Goal: Transaction & Acquisition: Book appointment/travel/reservation

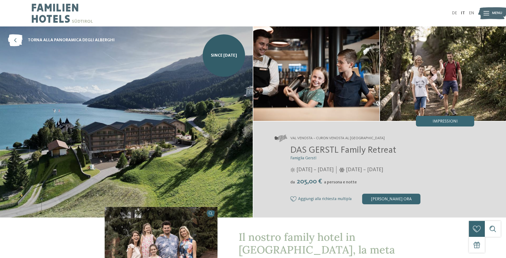
click at [132, 144] on img at bounding box center [126, 122] width 253 height 191
drag, startPoint x: 292, startPoint y: 151, endPoint x: 402, endPoint y: 150, distance: 110.3
click at [402, 150] on h2 "DAS GERSTL Family Retreat" at bounding box center [382, 150] width 184 height 11
copy span "DAS GERSTL Family Retreat"
click at [38, 9] on img at bounding box center [62, 13] width 61 height 27
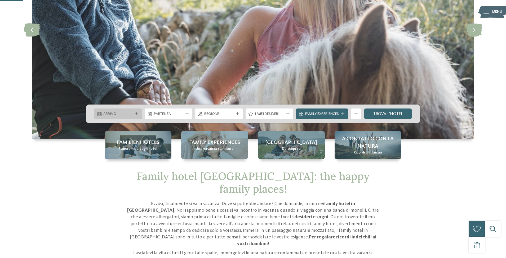
click at [137, 114] on icon at bounding box center [136, 113] width 3 height 3
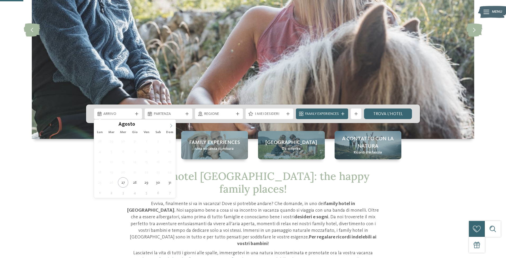
click at [173, 125] on span at bounding box center [171, 124] width 9 height 9
type div "06.09.2025"
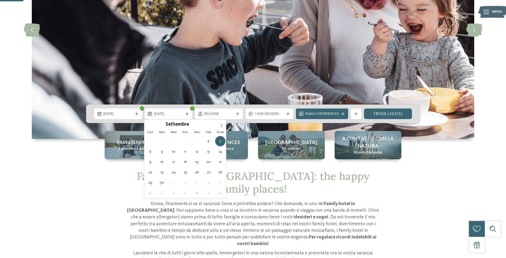
type div "14.09.2025"
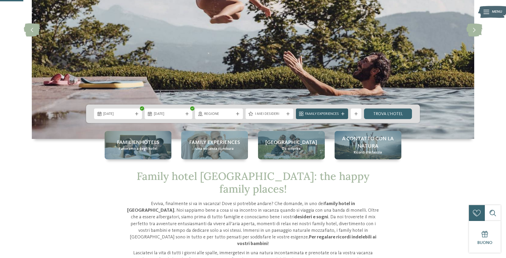
click at [342, 114] on icon at bounding box center [342, 113] width 3 height 3
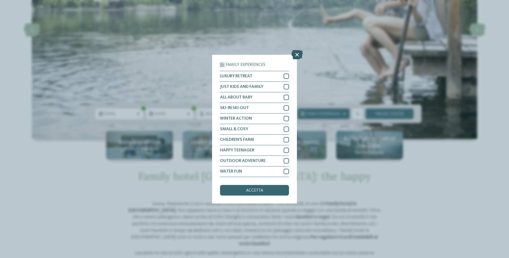
click at [295, 54] on icon at bounding box center [296, 54] width 11 height 9
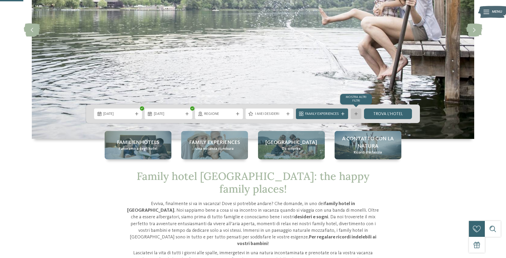
click at [356, 112] on div "mostra altri filtri" at bounding box center [356, 114] width 11 height 11
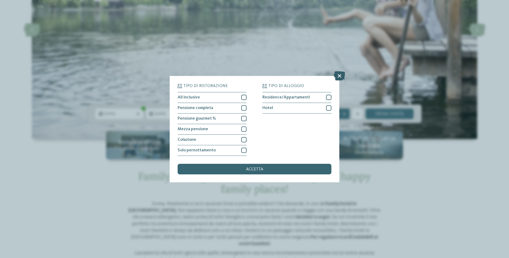
click at [337, 74] on icon at bounding box center [339, 75] width 11 height 9
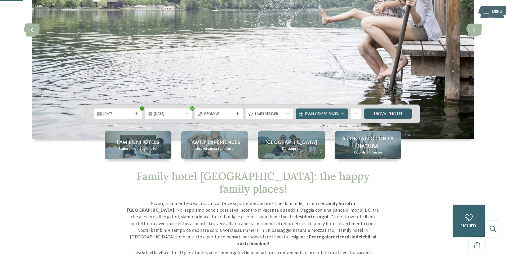
click at [384, 114] on link "trova l’hotel" at bounding box center [388, 114] width 48 height 11
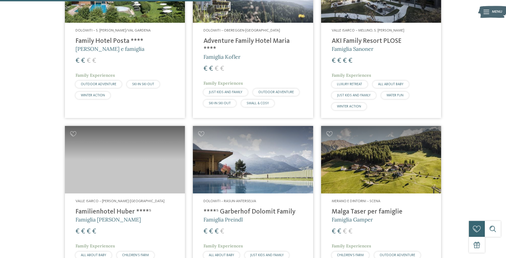
scroll to position [636, 0]
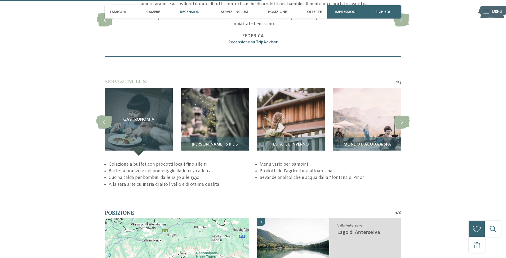
scroll to position [1007, 0]
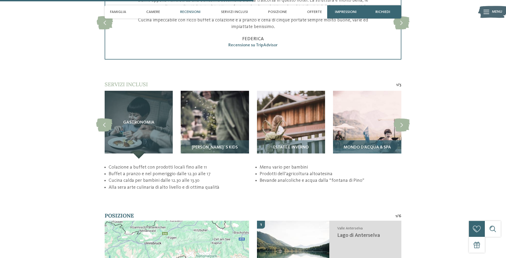
click at [370, 134] on img at bounding box center [367, 125] width 68 height 68
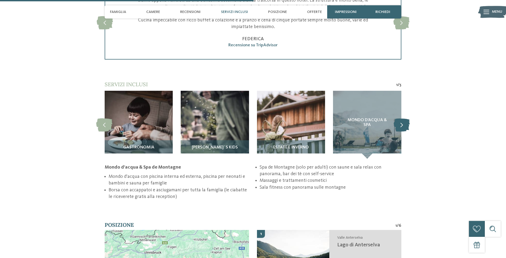
click at [400, 127] on icon at bounding box center [402, 124] width 16 height 13
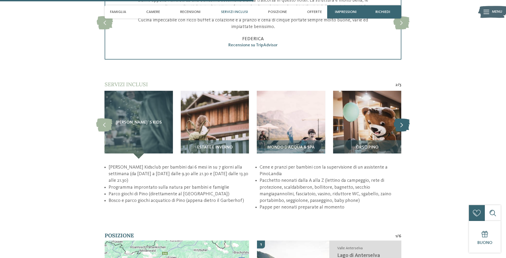
click at [400, 127] on icon at bounding box center [402, 124] width 16 height 13
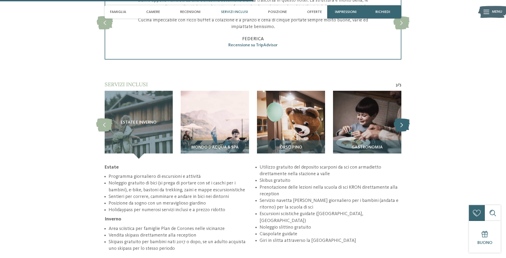
click at [400, 127] on icon at bounding box center [402, 124] width 16 height 13
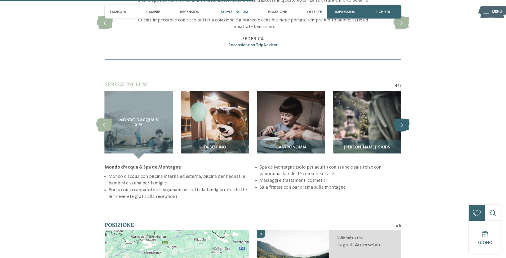
click at [400, 127] on icon at bounding box center [402, 124] width 16 height 13
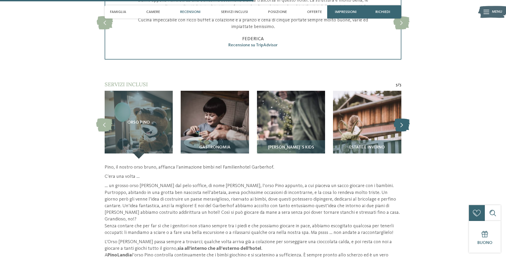
click at [400, 127] on icon at bounding box center [402, 124] width 16 height 13
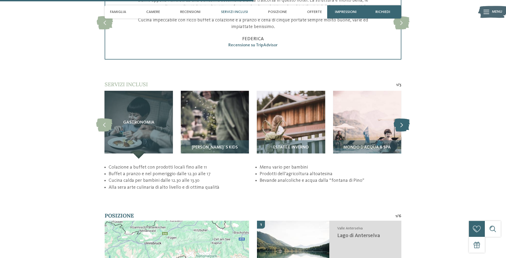
click at [400, 127] on icon at bounding box center [402, 124] width 16 height 13
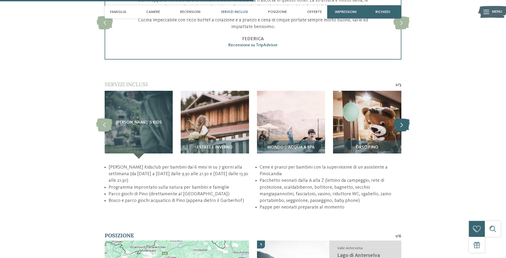
click at [400, 127] on icon at bounding box center [402, 124] width 16 height 13
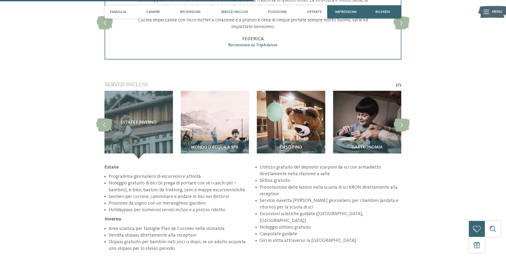
click at [437, 125] on div "torna alla panoramica degli alberghi da Impressioni" at bounding box center [253, 33] width 506 height 2028
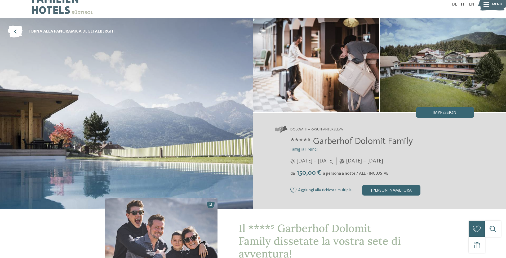
scroll to position [0, 0]
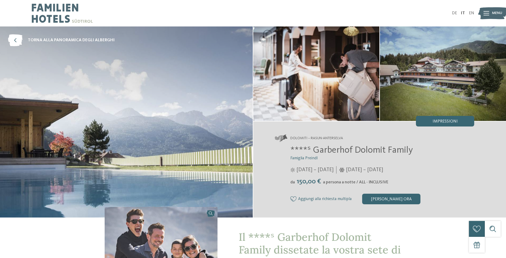
click at [205, 143] on img at bounding box center [126, 122] width 253 height 191
click at [485, 13] on icon at bounding box center [487, 13] width 6 height 4
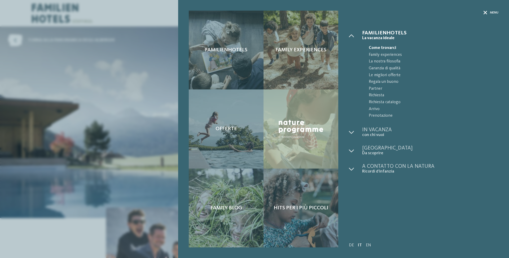
click at [490, 12] on span "Menu" at bounding box center [494, 13] width 8 height 5
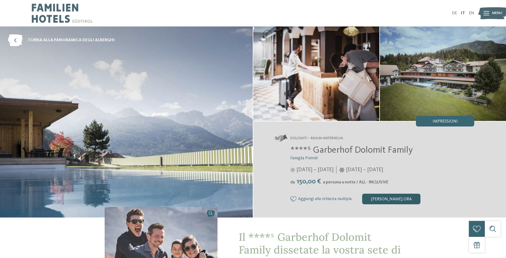
click at [396, 199] on div "Richiedi ora" at bounding box center [391, 199] width 58 height 11
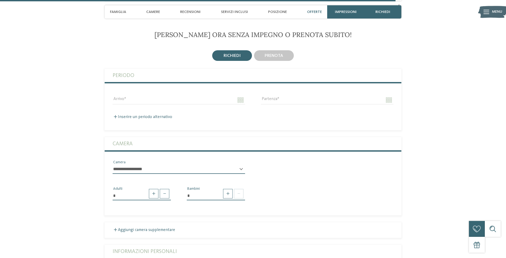
scroll to position [1538, 0]
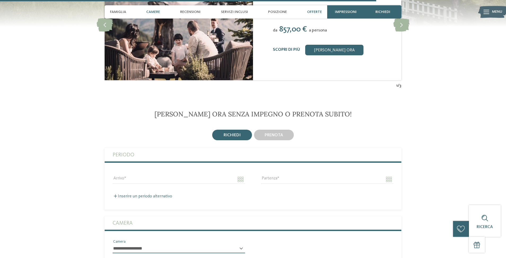
click at [155, 13] on span "Camere" at bounding box center [153, 12] width 14 height 5
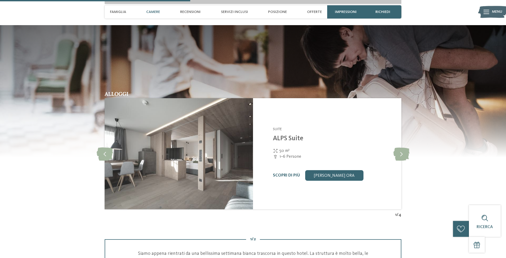
scroll to position [750, 0]
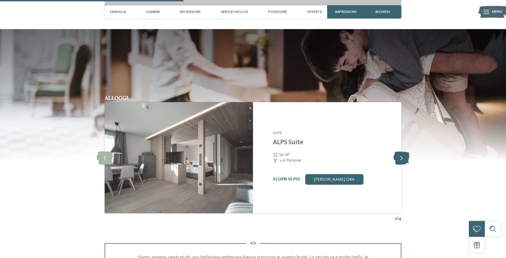
click at [403, 155] on icon at bounding box center [402, 157] width 16 height 13
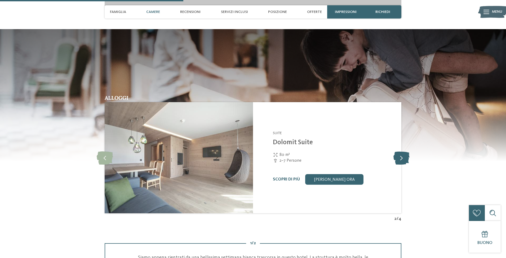
click at [403, 155] on icon at bounding box center [402, 157] width 16 height 13
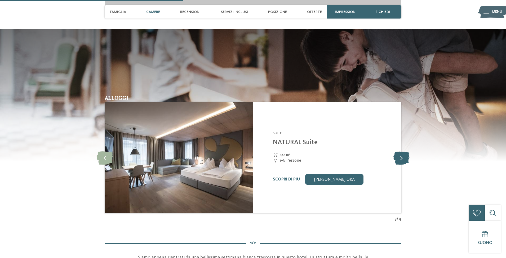
click at [403, 155] on icon at bounding box center [402, 157] width 16 height 13
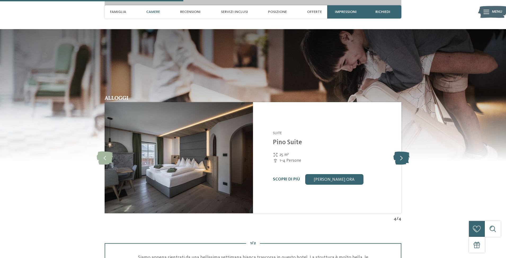
click at [403, 155] on icon at bounding box center [402, 157] width 16 height 13
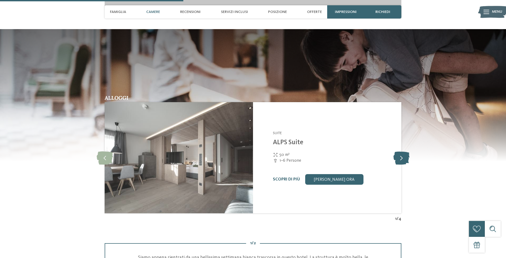
click at [403, 155] on icon at bounding box center [402, 157] width 16 height 13
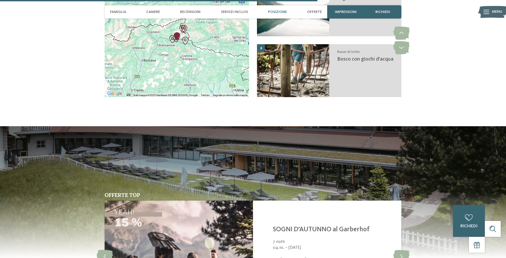
scroll to position [1253, 0]
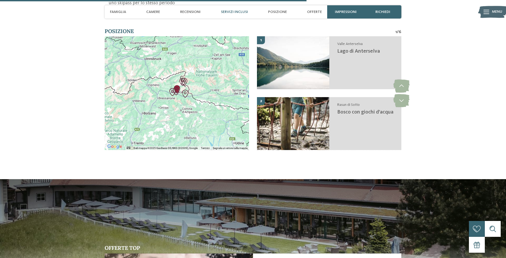
click at [201, 77] on div at bounding box center [177, 93] width 144 height 114
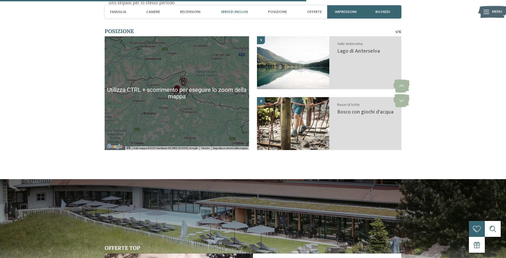
scroll to position [1227, 0]
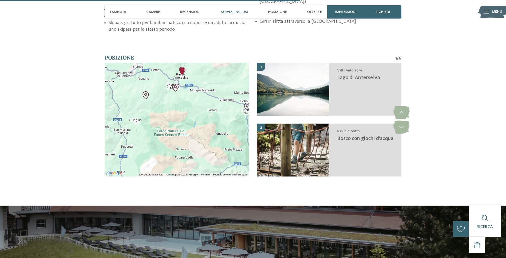
drag, startPoint x: 171, startPoint y: 117, endPoint x: 166, endPoint y: 109, distance: 9.7
click at [166, 109] on div at bounding box center [177, 120] width 144 height 114
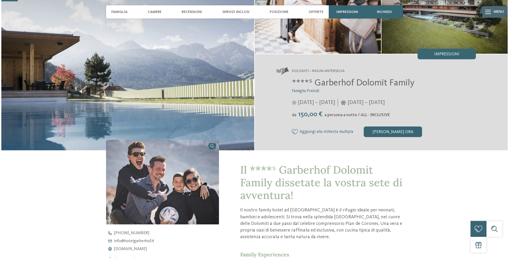
scroll to position [0, 0]
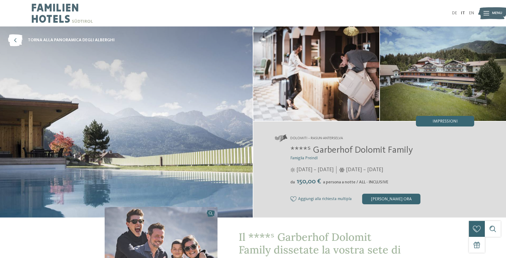
click at [486, 15] on icon at bounding box center [487, 13] width 6 height 4
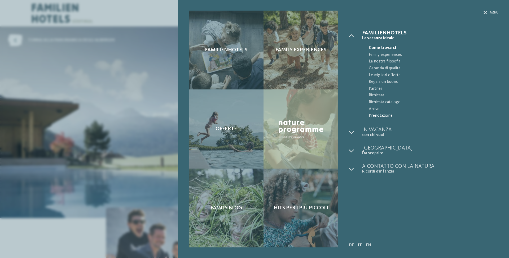
click at [372, 116] on span "Prenotazione" at bounding box center [434, 116] width 130 height 7
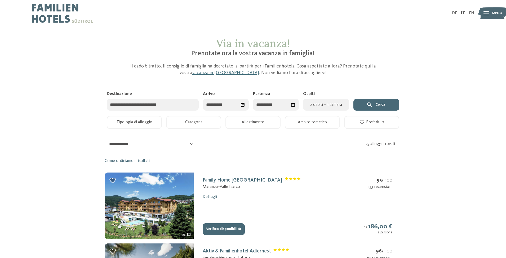
click at [243, 104] on icon "Seleziona data" at bounding box center [243, 105] width 4 height 4
click at [267, 119] on span "Mese successivo" at bounding box center [268, 118] width 5 height 5
click at [257, 137] on div "6" at bounding box center [257, 138] width 9 height 10
type input "**********"
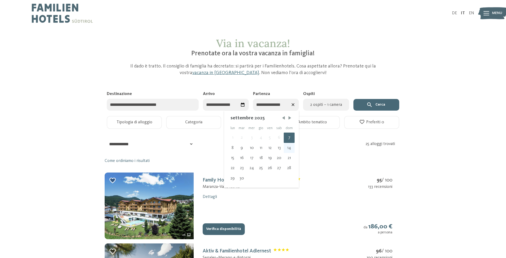
click at [288, 148] on div "14" at bounding box center [289, 148] width 11 height 10
type input "**********"
click at [334, 105] on span "2 ospiti – 1 camera" at bounding box center [325, 105] width 39 height 6
select select "*"
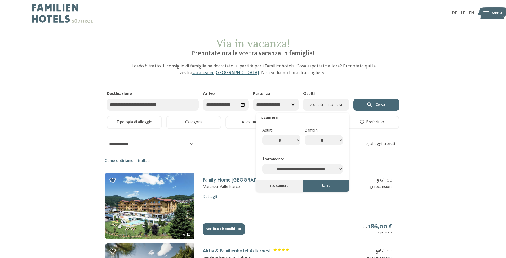
click at [340, 141] on select "* * * * * * * *" at bounding box center [324, 140] width 38 height 10
select select "*"
click at [305, 135] on select "* * * * * * * *" at bounding box center [324, 140] width 38 height 10
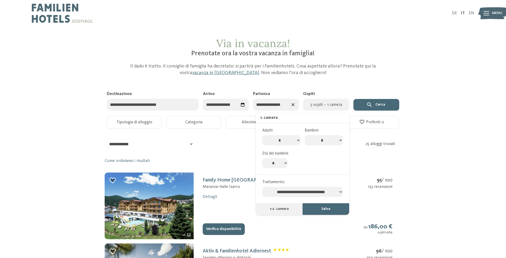
click at [284, 164] on select "* * * * * * * * * * ** ** ** ** ** ** ** **" at bounding box center [274, 163] width 25 height 10
select select "*"
click at [262, 158] on select "* * * * * * * * * * ** ** ** ** ** ** ** **" at bounding box center [274, 163] width 25 height 10
click at [323, 212] on button "Salva" at bounding box center [326, 210] width 47 height 12
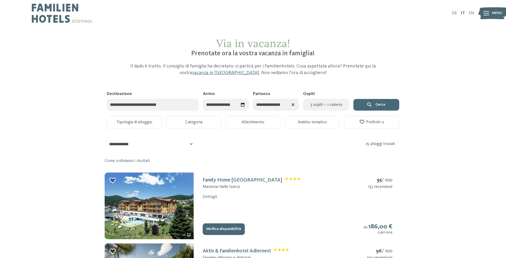
click at [381, 106] on button "Cerca" at bounding box center [377, 105] width 46 height 12
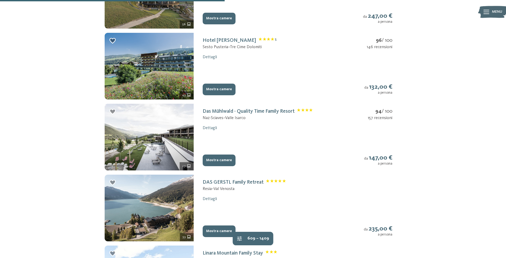
scroll to position [451, 0]
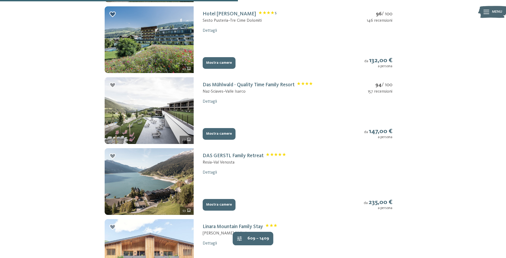
click at [212, 206] on button "Mostra camere" at bounding box center [219, 205] width 33 height 12
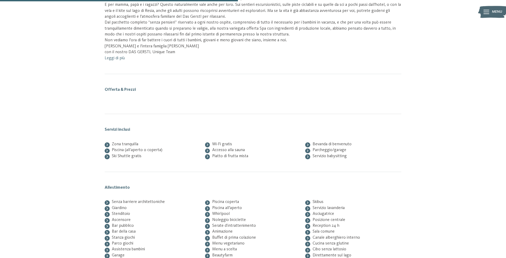
scroll to position [87, 0]
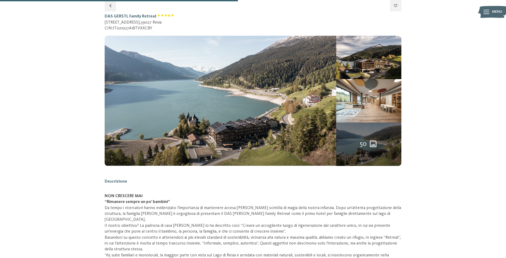
select select "*"
select select "**********"
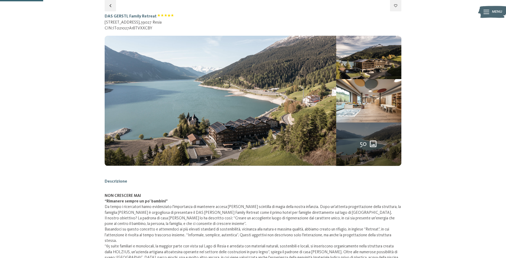
scroll to position [0, 0]
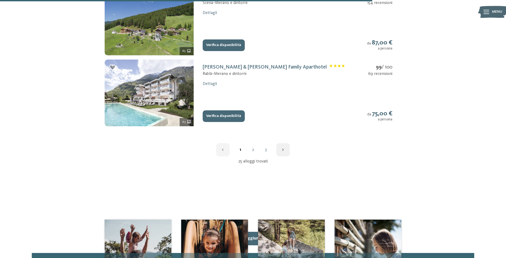
scroll to position [769, 0]
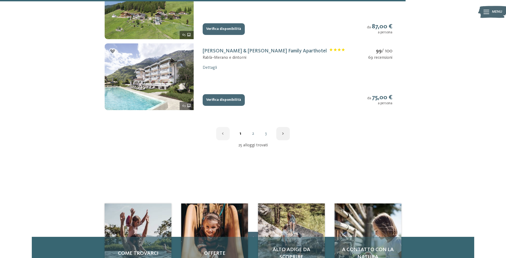
click at [253, 134] on link "2" at bounding box center [253, 134] width 13 height 4
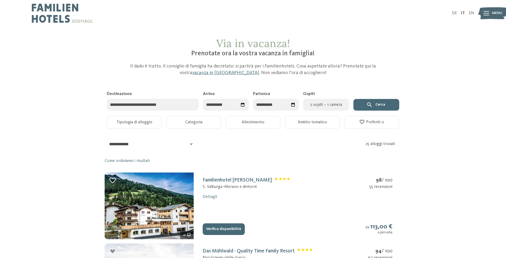
click at [242, 103] on icon "Seleziona data" at bounding box center [243, 105] width 4 height 4
click at [266, 118] on span "Mese successivo" at bounding box center [268, 118] width 5 height 5
click at [243, 105] on icon "Seleziona data" at bounding box center [242, 104] width 5 height 5
click at [266, 118] on span "Mese successivo" at bounding box center [268, 118] width 5 height 5
click at [256, 137] on div "6" at bounding box center [257, 138] width 9 height 10
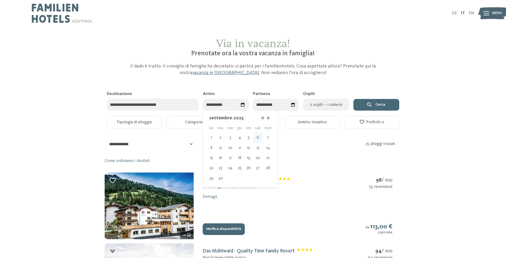
type input "**********"
click at [288, 147] on div "14" at bounding box center [289, 148] width 11 height 10
type input "**********"
click at [330, 104] on span "2 ospiti – 1 camera" at bounding box center [325, 105] width 39 height 6
select select "*"
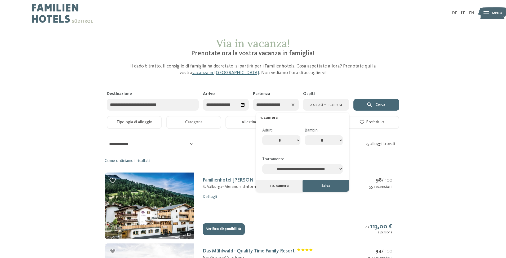
click at [340, 139] on select "* * * * * * * *" at bounding box center [324, 140] width 38 height 10
select select "*"
click at [305, 135] on select "* * * * * * * *" at bounding box center [324, 140] width 38 height 10
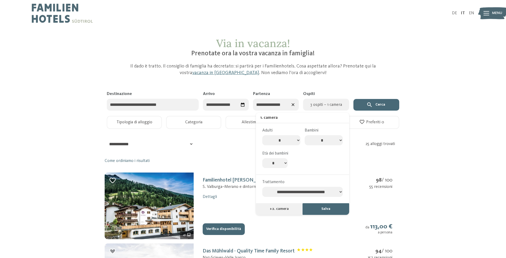
click at [285, 162] on select "* * * * * * * * * * ** ** ** ** ** ** ** **" at bounding box center [274, 163] width 25 height 10
select select "*"
click at [262, 158] on select "* * * * * * * * * * ** ** ** ** ** ** ** **" at bounding box center [274, 163] width 25 height 10
click at [379, 102] on button "Cerca" at bounding box center [377, 105] width 46 height 12
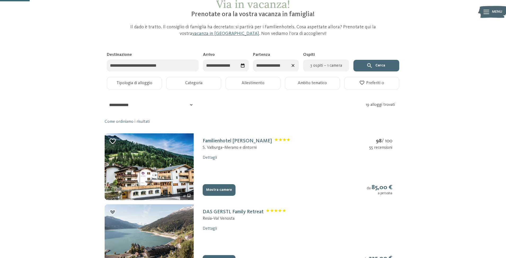
scroll to position [27, 0]
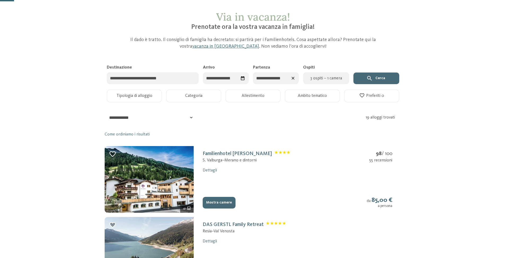
click at [329, 80] on span "3 ospiti – 1 camera" at bounding box center [325, 78] width 39 height 6
select select "*"
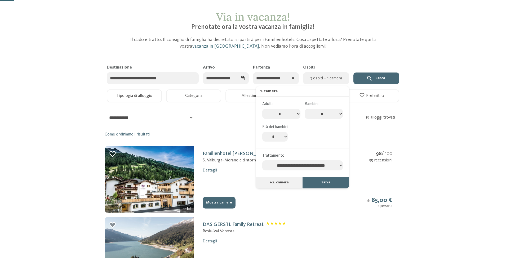
click at [326, 183] on button "Salva" at bounding box center [326, 183] width 47 height 12
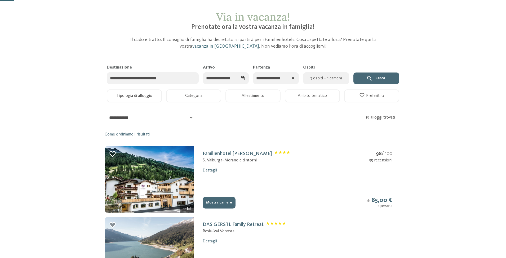
click at [378, 77] on button "Cerca" at bounding box center [377, 79] width 46 height 12
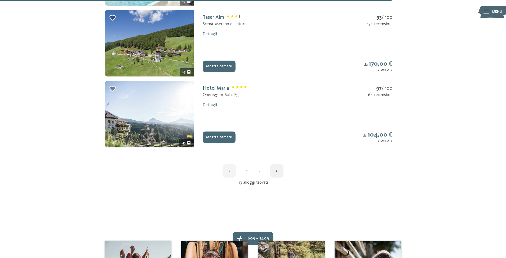
scroll to position [742, 0]
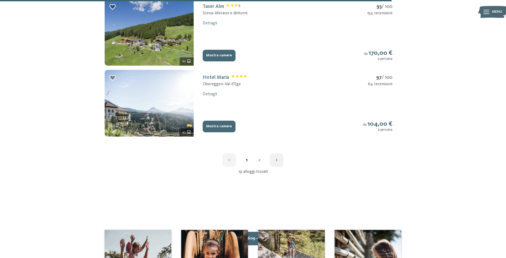
click at [259, 160] on link "2" at bounding box center [259, 160] width 13 height 4
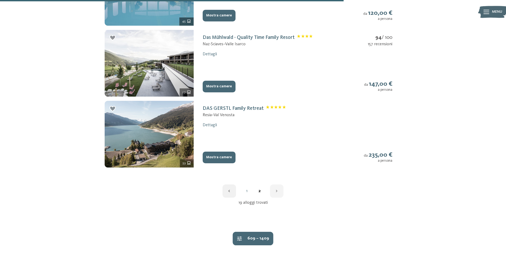
scroll to position [642, 0]
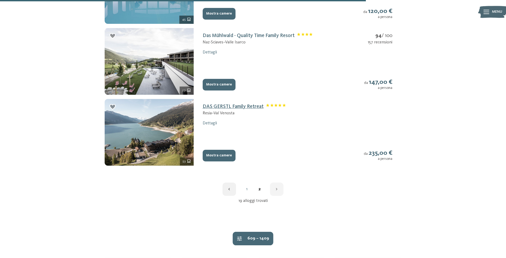
click at [210, 107] on link "DAS GERSTL Family Retreat" at bounding box center [244, 106] width 83 height 5
select select "*"
select select "**********"
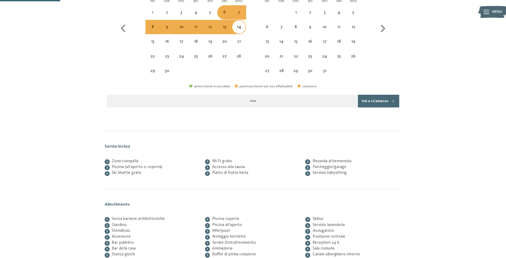
scroll to position [87, 0]
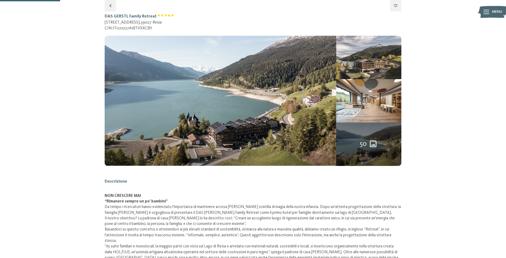
click at [356, 67] on img at bounding box center [368, 57] width 65 height 43
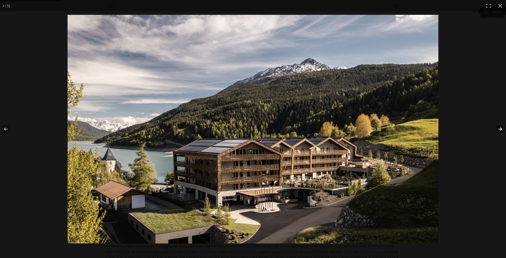
click at [501, 129] on button "button" at bounding box center [497, 129] width 19 height 27
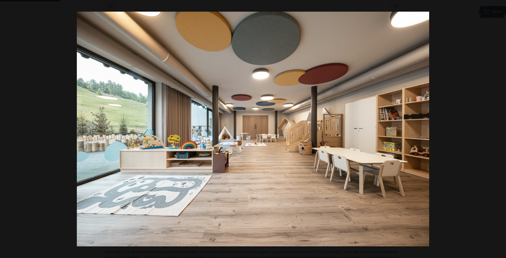
click at [501, 129] on button "button" at bounding box center [497, 129] width 19 height 27
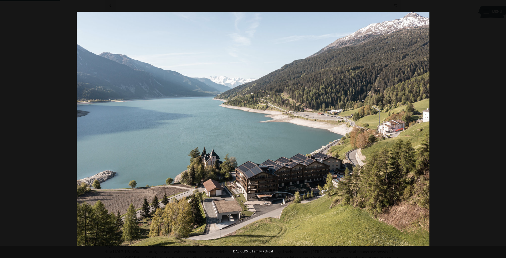
click at [501, 129] on button "button" at bounding box center [497, 129] width 19 height 27
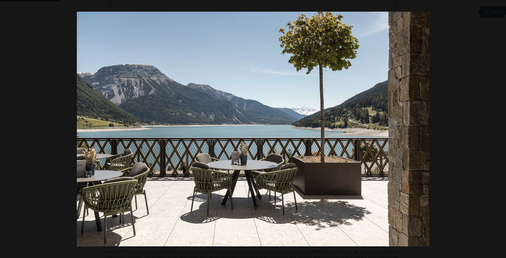
click at [501, 129] on button "button" at bounding box center [497, 129] width 19 height 27
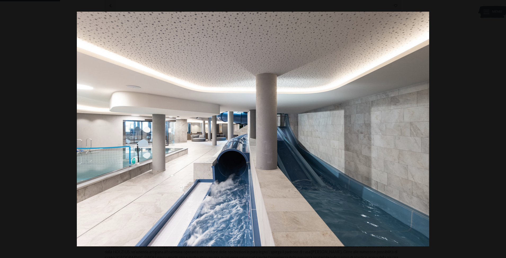
click at [501, 129] on button "button" at bounding box center [497, 129] width 19 height 27
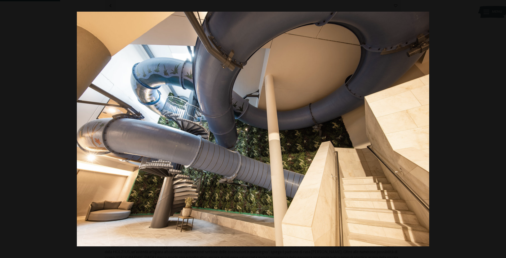
click at [501, 129] on button "button" at bounding box center [497, 129] width 19 height 27
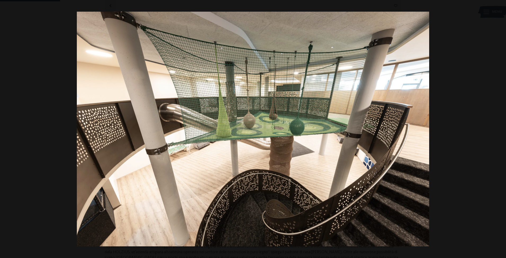
click at [501, 129] on button "button" at bounding box center [497, 129] width 19 height 27
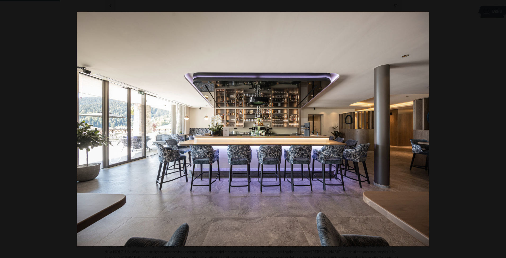
click at [501, 129] on button "button" at bounding box center [497, 129] width 19 height 27
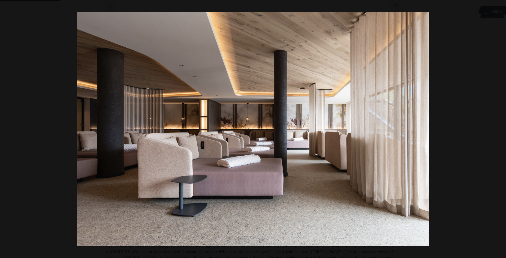
click at [501, 129] on button "button" at bounding box center [497, 129] width 19 height 27
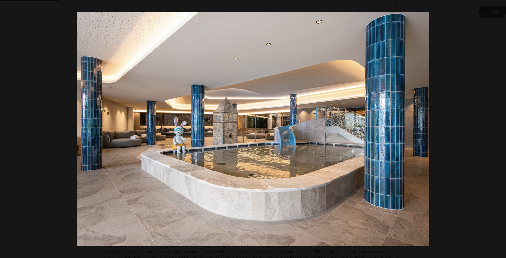
click at [501, 129] on button "button" at bounding box center [497, 129] width 19 height 27
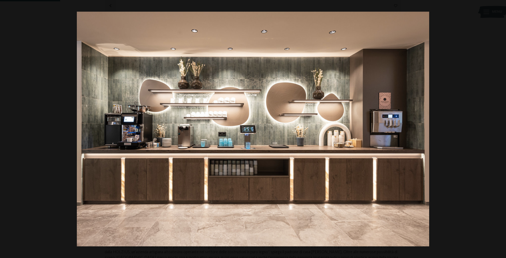
click at [501, 129] on button "button" at bounding box center [497, 129] width 19 height 27
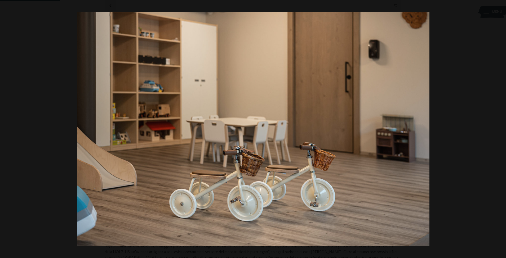
click at [501, 129] on button "button" at bounding box center [497, 129] width 19 height 27
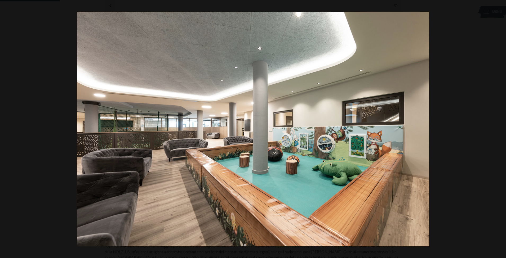
click at [501, 129] on button "button" at bounding box center [497, 129] width 19 height 27
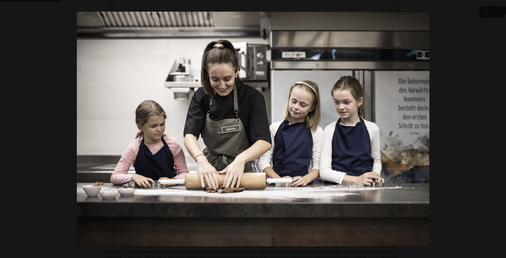
click at [501, 129] on button "button" at bounding box center [497, 129] width 19 height 27
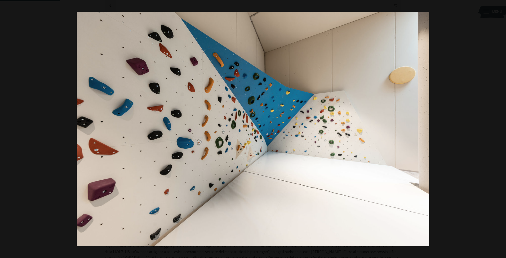
click at [501, 129] on button "button" at bounding box center [497, 129] width 19 height 27
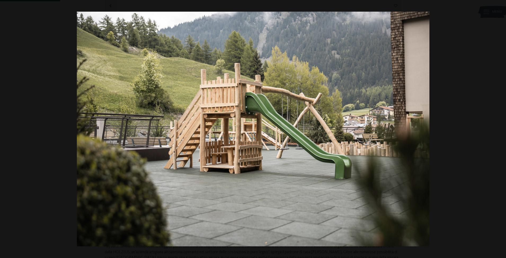
click at [501, 129] on button "button" at bounding box center [497, 129] width 19 height 27
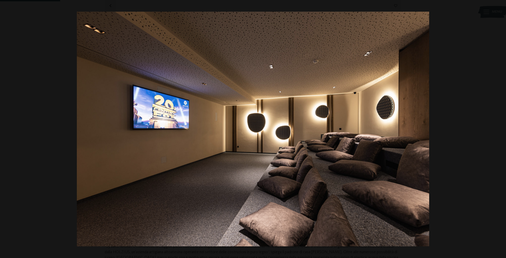
click at [501, 129] on button "button" at bounding box center [497, 129] width 19 height 27
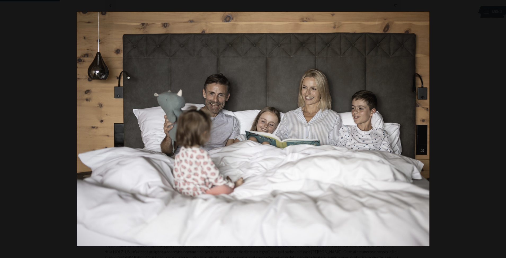
click at [501, 129] on button "button" at bounding box center [497, 129] width 19 height 27
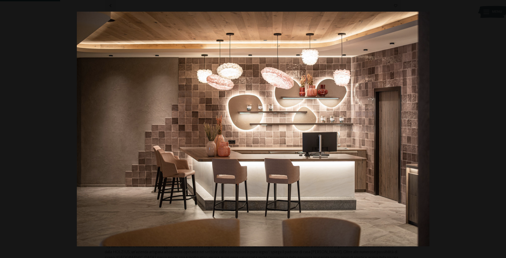
click at [501, 129] on button "button" at bounding box center [497, 129] width 19 height 27
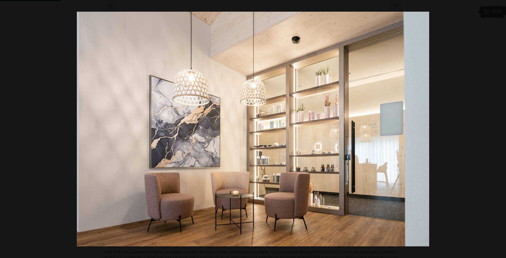
click at [501, 129] on button "button" at bounding box center [497, 129] width 19 height 27
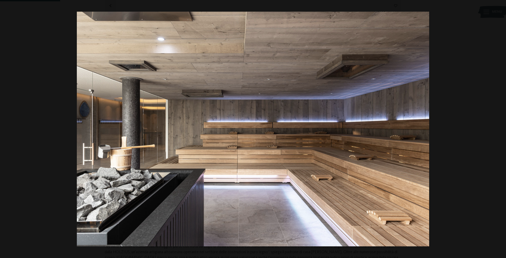
click at [501, 129] on button "button" at bounding box center [497, 129] width 19 height 27
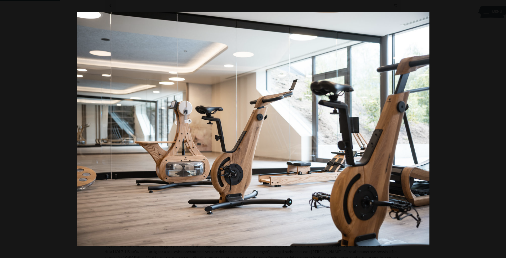
click at [501, 129] on button "button" at bounding box center [497, 129] width 19 height 27
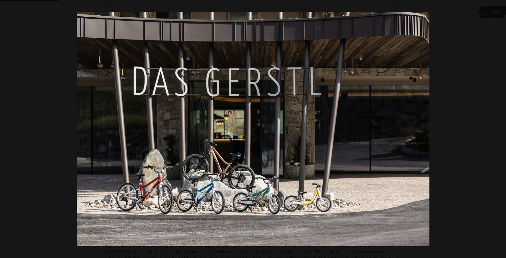
click at [501, 129] on button "button" at bounding box center [497, 129] width 19 height 27
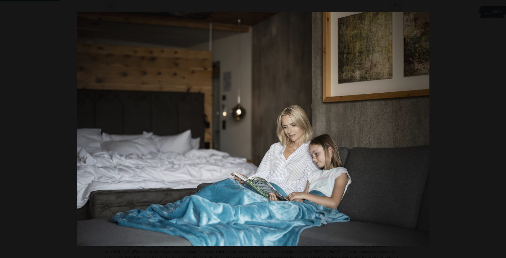
click at [501, 129] on button "button" at bounding box center [497, 129] width 19 height 27
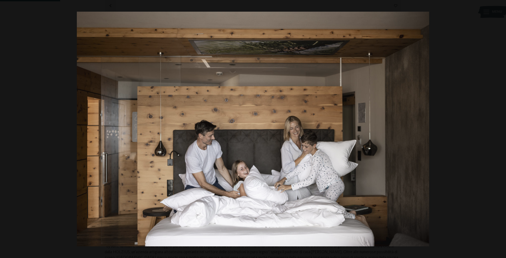
click at [501, 129] on button "button" at bounding box center [497, 129] width 19 height 27
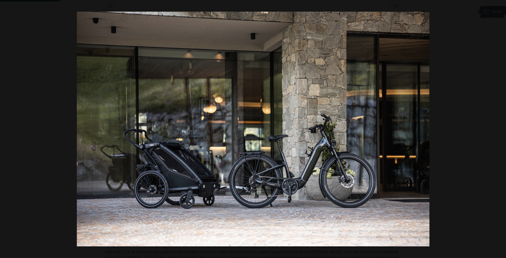
click at [501, 129] on button "button" at bounding box center [497, 129] width 19 height 27
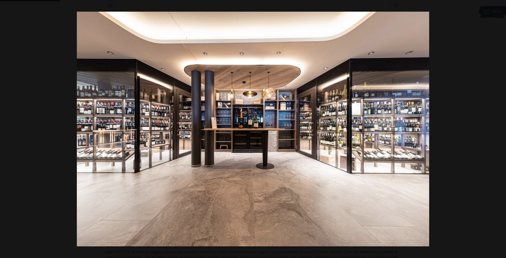
click at [501, 129] on button "button" at bounding box center [497, 129] width 19 height 27
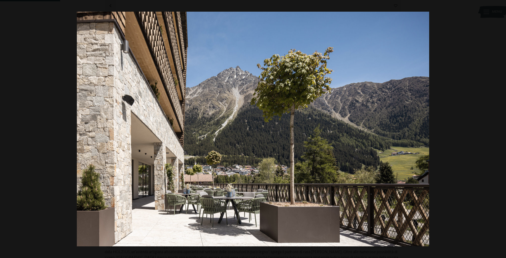
click at [501, 129] on button "button" at bounding box center [497, 129] width 19 height 27
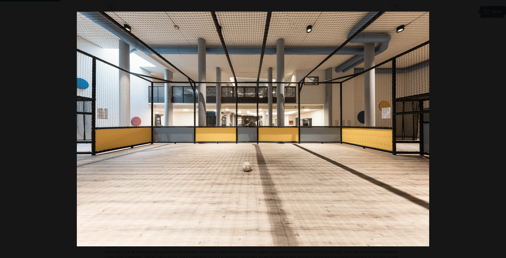
click at [501, 129] on button "button" at bounding box center [497, 129] width 19 height 27
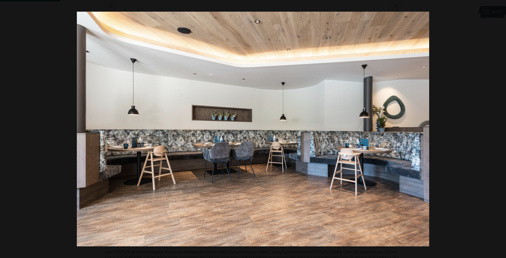
click at [501, 129] on button "button" at bounding box center [497, 129] width 19 height 27
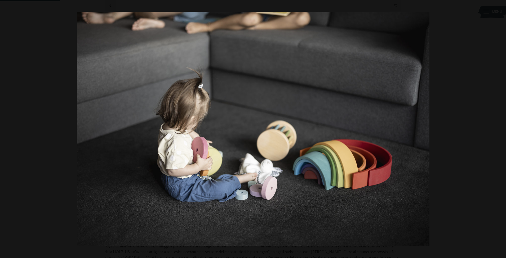
click at [501, 129] on button "button" at bounding box center [497, 129] width 19 height 27
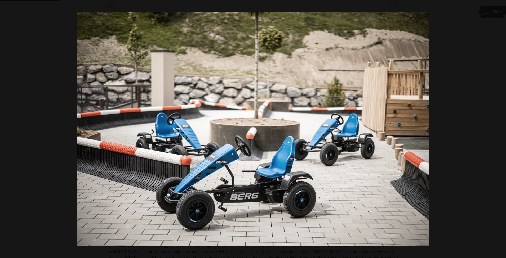
click at [501, 129] on button "button" at bounding box center [497, 129] width 19 height 27
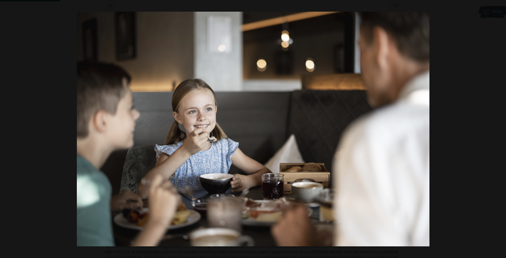
click at [501, 129] on button "button" at bounding box center [497, 129] width 19 height 27
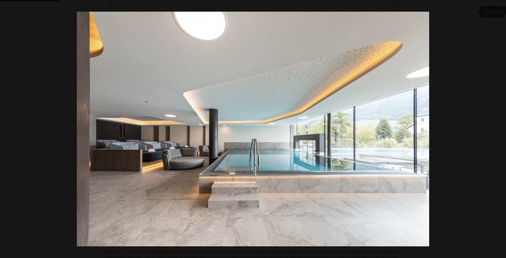
click at [501, 129] on button "button" at bounding box center [497, 129] width 19 height 27
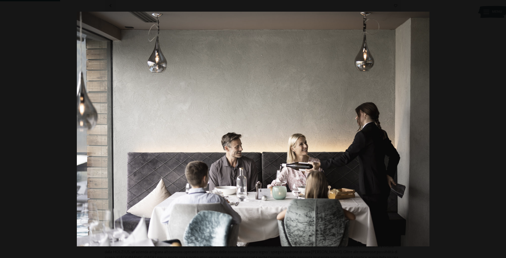
click at [501, 129] on button "button" at bounding box center [497, 129] width 19 height 27
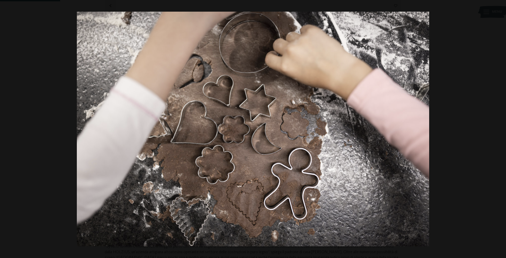
click at [501, 129] on button "button" at bounding box center [497, 129] width 19 height 27
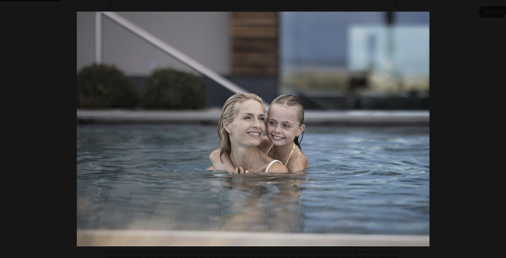
click at [501, 129] on button "button" at bounding box center [497, 129] width 19 height 27
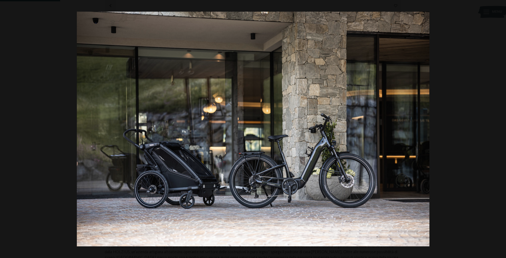
click at [501, 129] on button "button" at bounding box center [497, 129] width 19 height 27
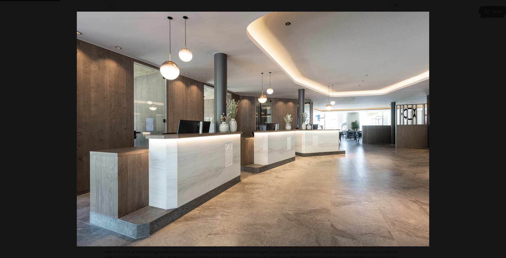
click at [501, 129] on button "button" at bounding box center [497, 129] width 19 height 27
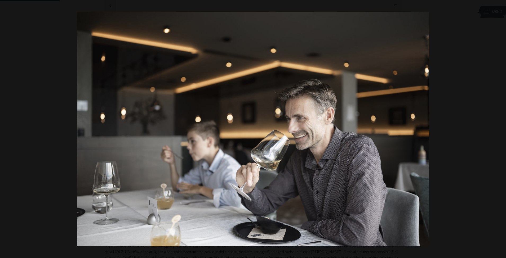
click at [501, 129] on button "button" at bounding box center [497, 129] width 19 height 27
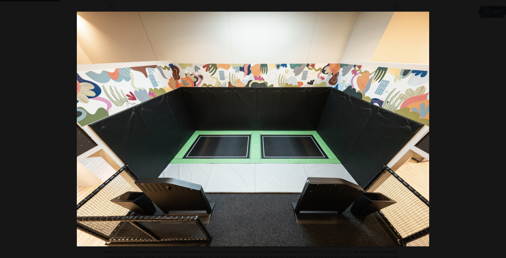
click at [501, 129] on button "button" at bounding box center [497, 129] width 19 height 27
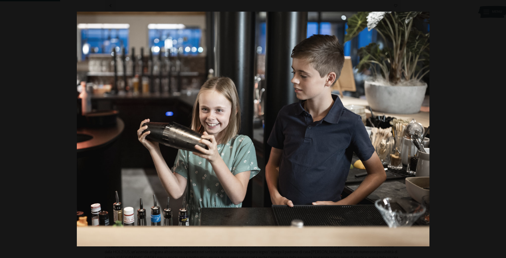
click at [501, 129] on button "button" at bounding box center [497, 129] width 19 height 27
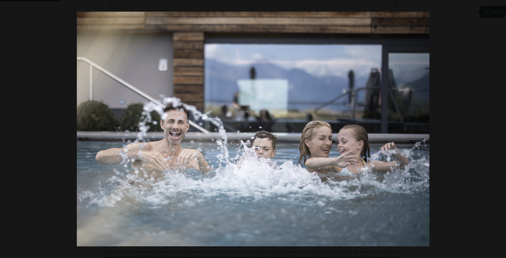
click at [501, 129] on button "button" at bounding box center [497, 129] width 19 height 27
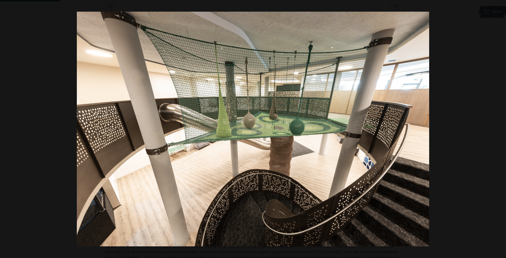
click at [501, 129] on button "button" at bounding box center [497, 129] width 19 height 27
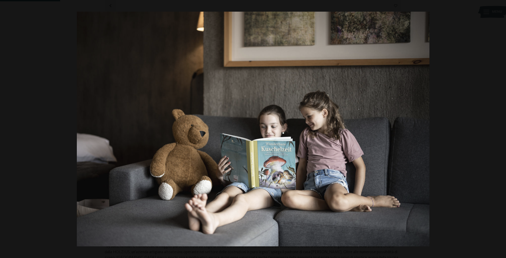
click at [501, 129] on button "button" at bounding box center [497, 129] width 19 height 27
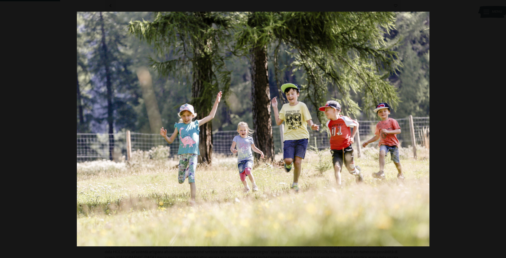
click at [501, 129] on button "button" at bounding box center [497, 129] width 19 height 27
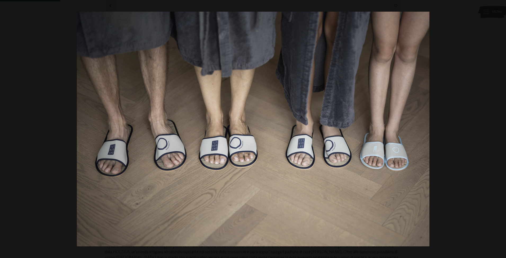
click at [501, 129] on button "button" at bounding box center [497, 129] width 19 height 27
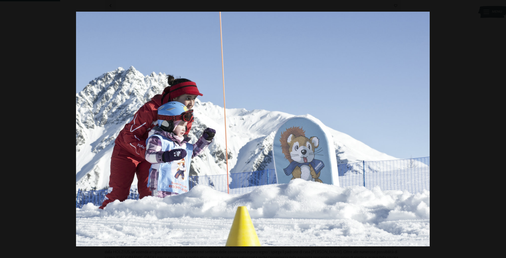
click at [501, 129] on button "button" at bounding box center [497, 129] width 19 height 27
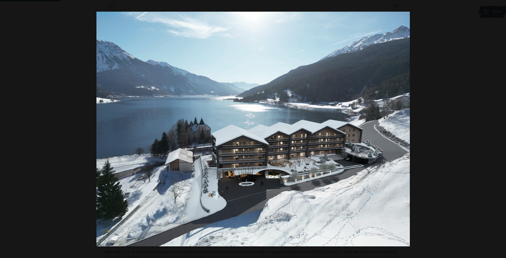
click at [501, 129] on button "button" at bounding box center [497, 129] width 19 height 27
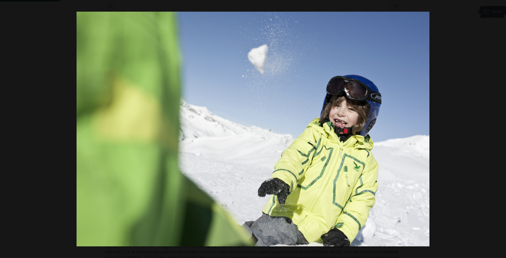
click at [501, 129] on button "button" at bounding box center [497, 129] width 19 height 27
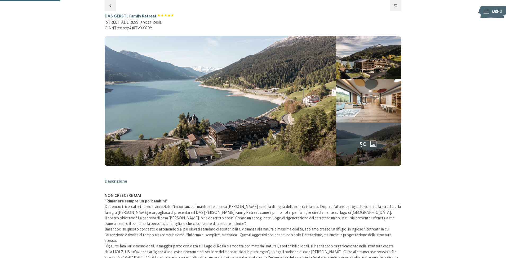
click at [0, 0] on button "button" at bounding box center [0, 0] width 0 height 0
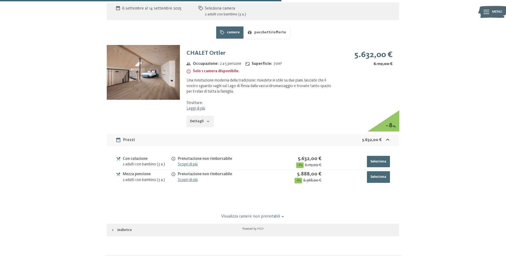
scroll to position [557, 0]
click at [158, 59] on img at bounding box center [143, 72] width 73 height 55
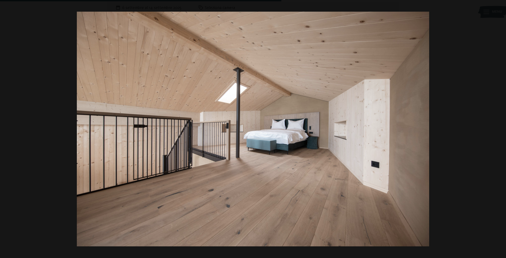
click at [500, 129] on button "button" at bounding box center [497, 129] width 19 height 27
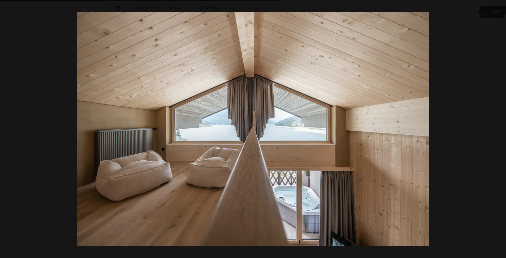
click at [500, 129] on button "button" at bounding box center [497, 129] width 19 height 27
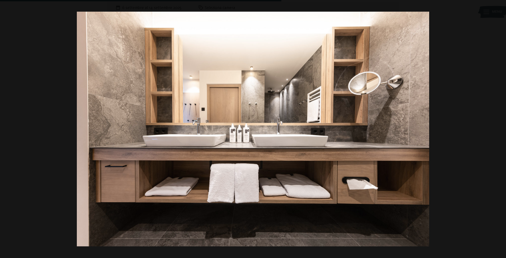
click at [500, 129] on button "button" at bounding box center [497, 129] width 19 height 27
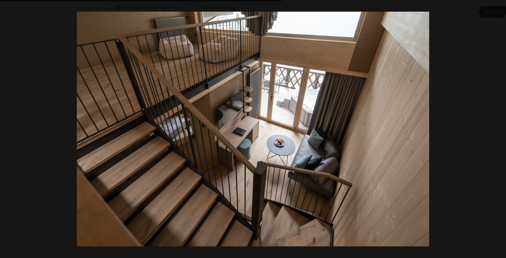
click at [500, 129] on button "button" at bounding box center [497, 129] width 19 height 27
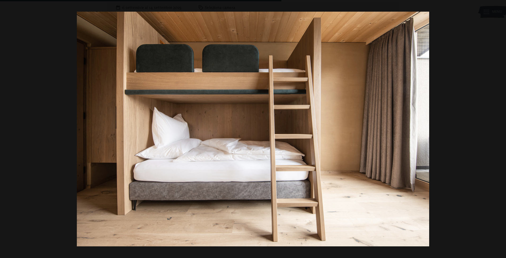
click at [500, 129] on button "button" at bounding box center [497, 129] width 19 height 27
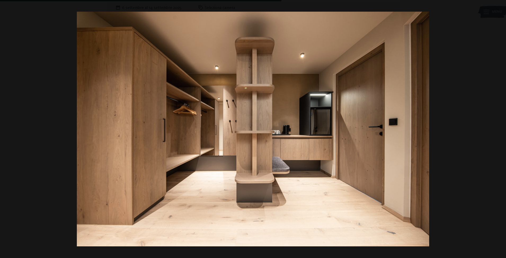
click at [500, 129] on button "button" at bounding box center [497, 129] width 19 height 27
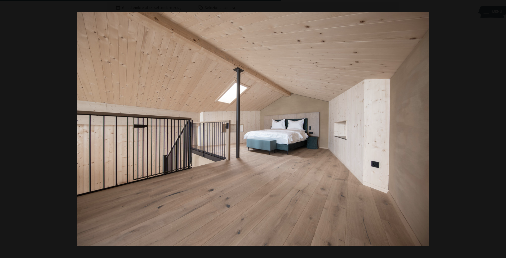
click at [500, 129] on button "button" at bounding box center [497, 129] width 19 height 27
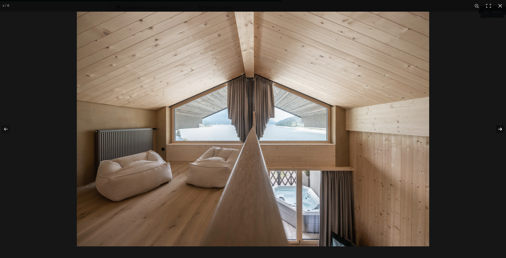
click at [500, 129] on button "button" at bounding box center [497, 129] width 19 height 27
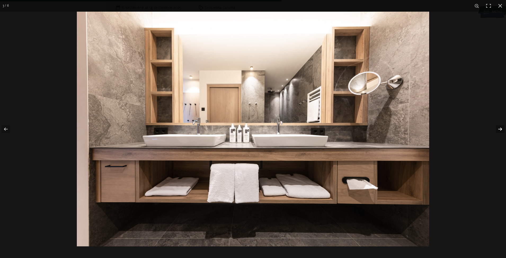
click at [500, 129] on button "button" at bounding box center [497, 129] width 19 height 27
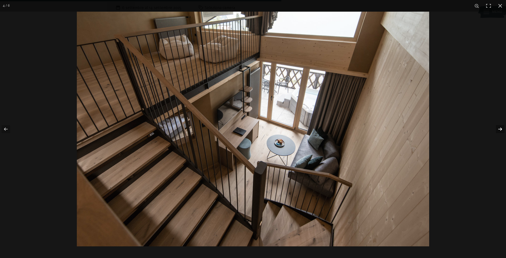
click at [500, 129] on button "button" at bounding box center [497, 129] width 19 height 27
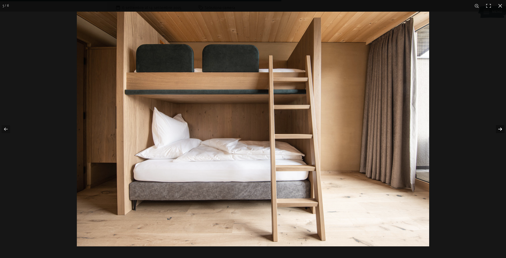
click at [500, 129] on button "button" at bounding box center [497, 129] width 19 height 27
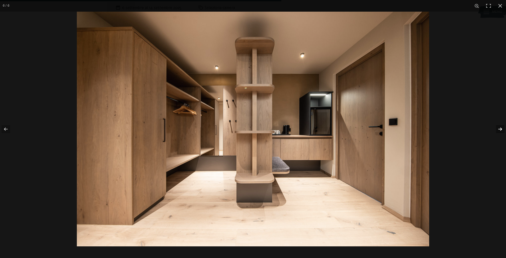
click at [500, 129] on button "button" at bounding box center [497, 129] width 19 height 27
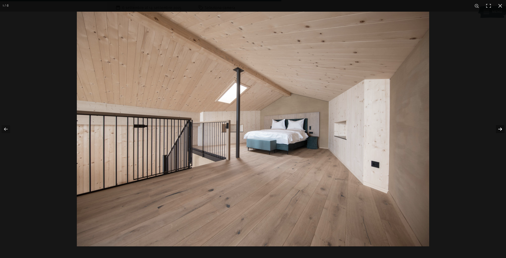
click at [500, 129] on button "button" at bounding box center [497, 129] width 19 height 27
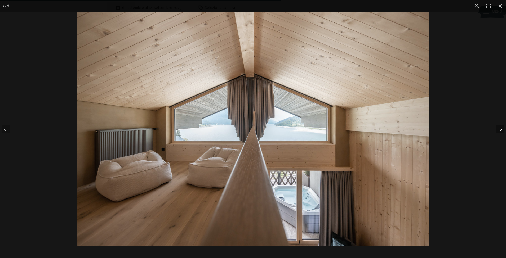
click at [500, 129] on button "button" at bounding box center [497, 129] width 19 height 27
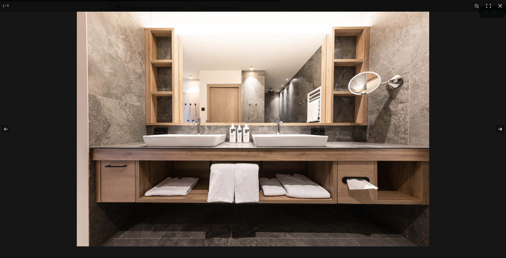
click at [500, 129] on button "button" at bounding box center [497, 129] width 19 height 27
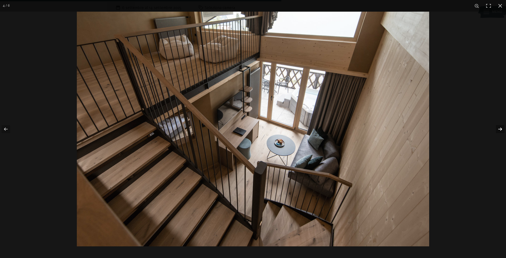
click at [500, 129] on button "button" at bounding box center [497, 129] width 19 height 27
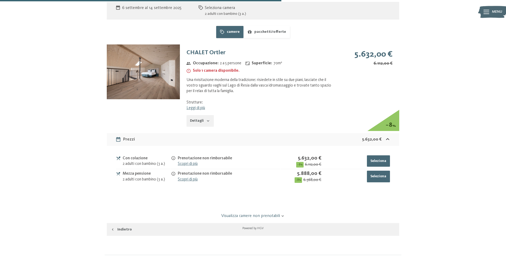
click at [0, 0] on button "button" at bounding box center [0, 0] width 0 height 0
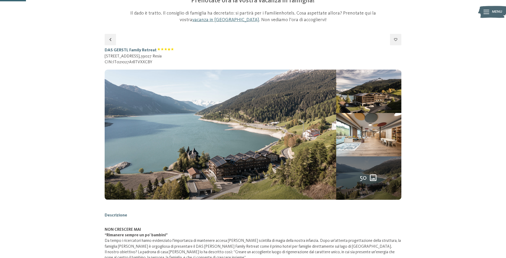
scroll to position [0, 0]
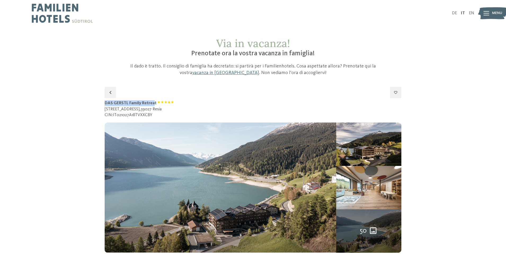
drag, startPoint x: 105, startPoint y: 103, endPoint x: 155, endPoint y: 103, distance: 49.3
click at [155, 103] on h1 "DAS GERSTL Family Retreat" at bounding box center [139, 103] width 69 height 6
drag, startPoint x: 155, startPoint y: 103, endPoint x: 106, endPoint y: 103, distance: 49.6
click at [106, 103] on h1 "DAS GERSTL Family Retreat" at bounding box center [139, 103] width 69 height 6
copy h1 "DAS GERSTL Family Retreat"
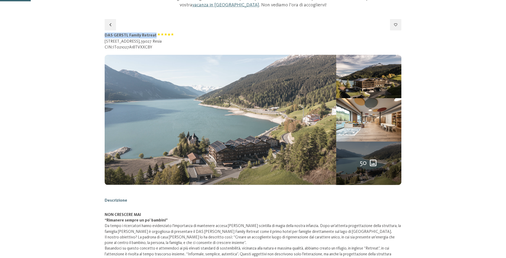
scroll to position [80, 0]
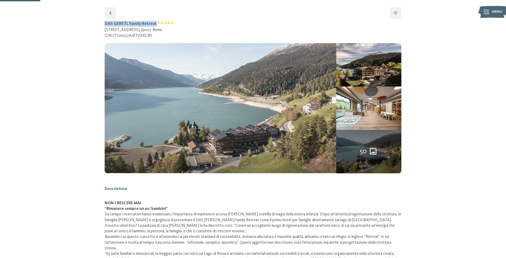
click at [322, 107] on img at bounding box center [221, 108] width 232 height 130
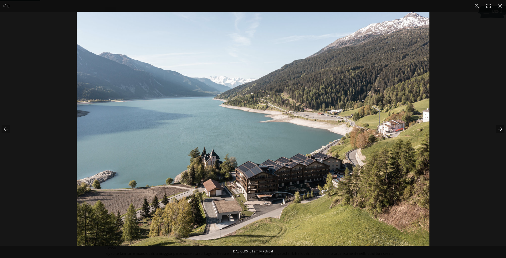
click at [503, 131] on button "button" at bounding box center [497, 129] width 19 height 27
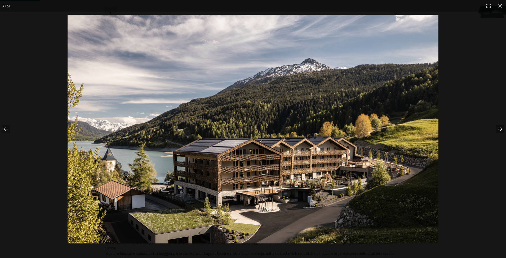
click at [503, 131] on button "button" at bounding box center [497, 129] width 19 height 27
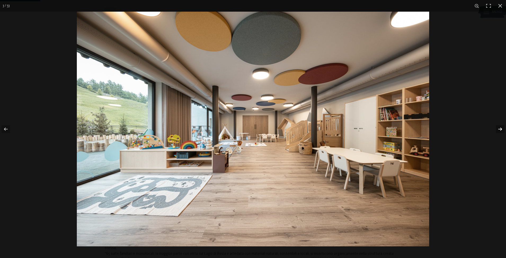
click at [503, 131] on button "button" at bounding box center [497, 129] width 19 height 27
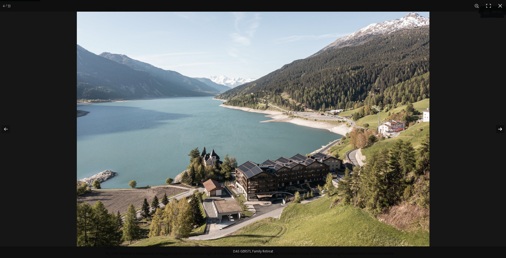
click at [503, 131] on button "button" at bounding box center [497, 129] width 19 height 27
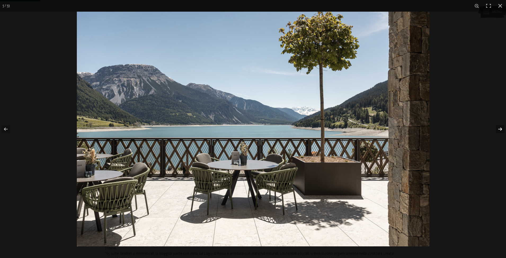
click at [503, 131] on button "button" at bounding box center [497, 129] width 19 height 27
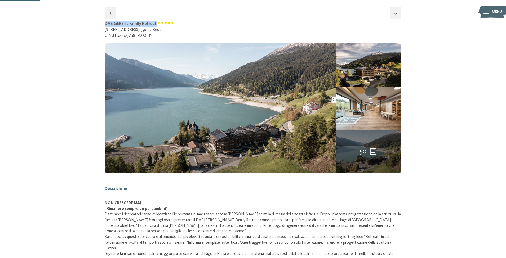
click at [0, 0] on button "button" at bounding box center [0, 0] width 0 height 0
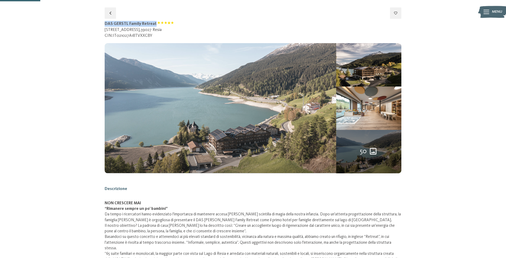
click at [251, 137] on img at bounding box center [221, 108] width 232 height 130
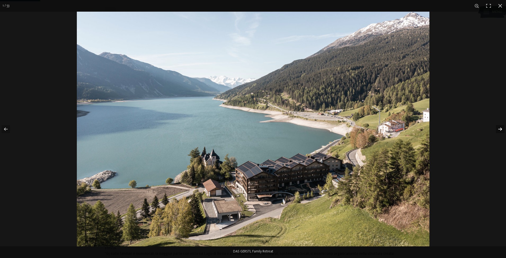
click at [499, 130] on button "button" at bounding box center [497, 129] width 19 height 27
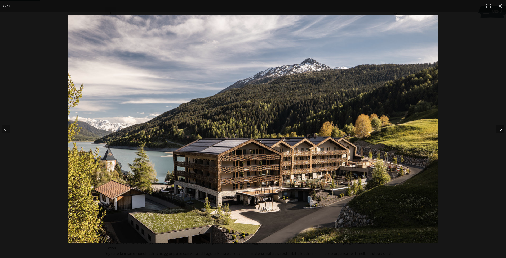
click at [499, 130] on button "button" at bounding box center [497, 129] width 19 height 27
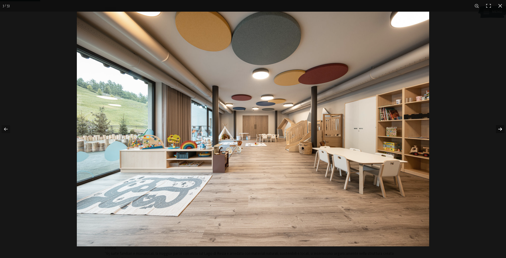
click at [499, 130] on button "button" at bounding box center [497, 129] width 19 height 27
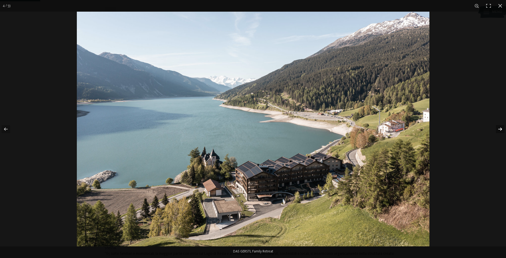
click at [499, 130] on button "button" at bounding box center [497, 129] width 19 height 27
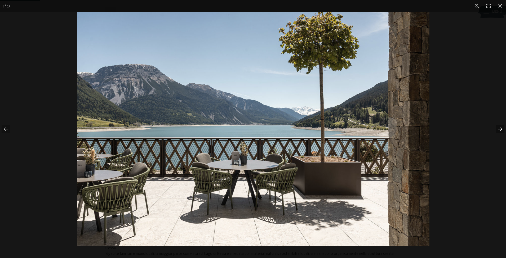
click at [499, 130] on button "button" at bounding box center [497, 129] width 19 height 27
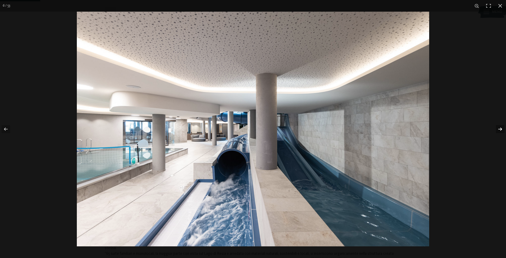
click at [499, 130] on button "button" at bounding box center [497, 129] width 19 height 27
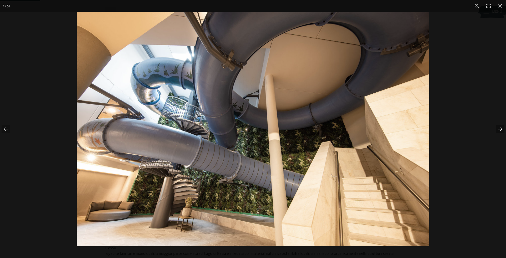
click at [499, 130] on button "button" at bounding box center [497, 129] width 19 height 27
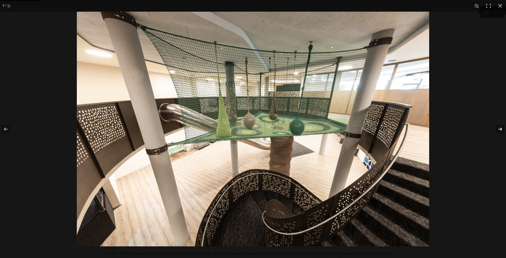
click at [499, 130] on button "button" at bounding box center [497, 129] width 19 height 27
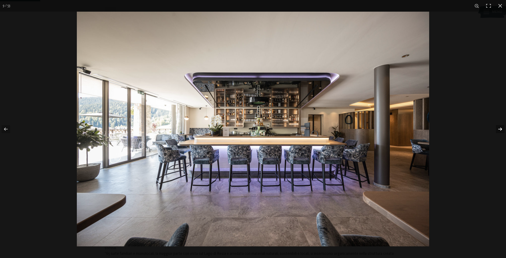
click at [499, 130] on button "button" at bounding box center [497, 129] width 19 height 27
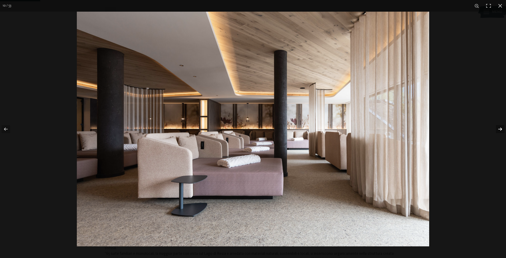
click at [499, 130] on button "button" at bounding box center [497, 129] width 19 height 27
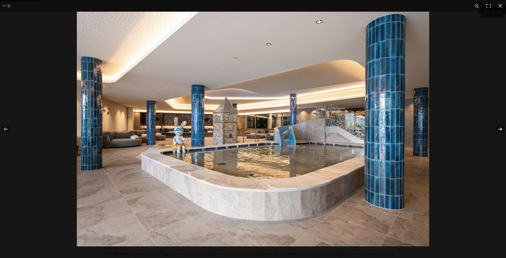
click at [499, 130] on button "button" at bounding box center [497, 129] width 19 height 27
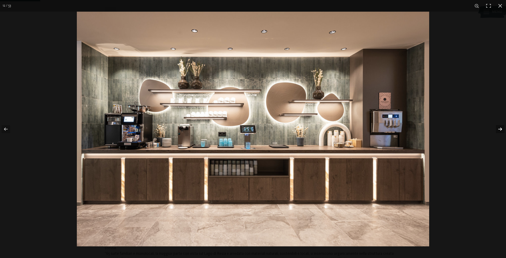
click at [499, 130] on button "button" at bounding box center [497, 129] width 19 height 27
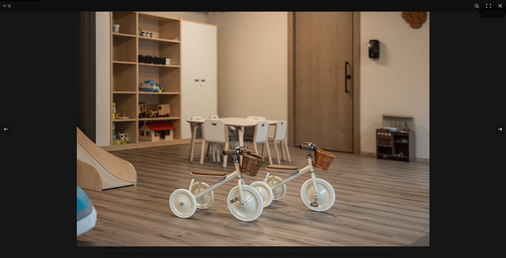
click at [499, 130] on button "button" at bounding box center [497, 129] width 19 height 27
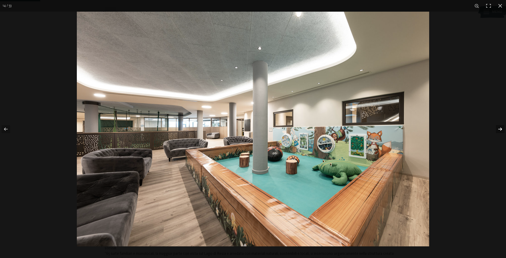
click at [499, 130] on button "button" at bounding box center [497, 129] width 19 height 27
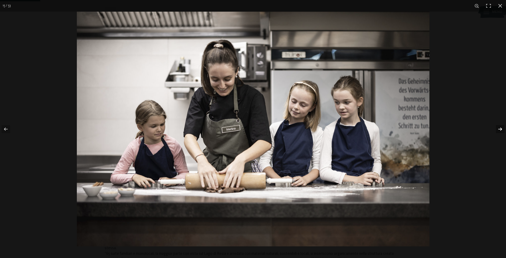
click at [499, 130] on button "button" at bounding box center [497, 129] width 19 height 27
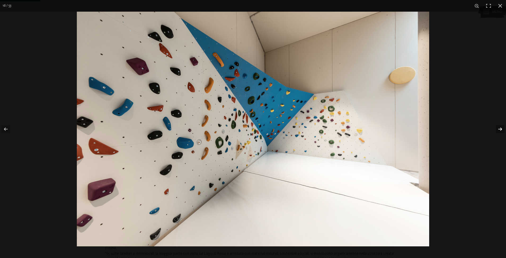
click at [499, 130] on button "button" at bounding box center [497, 129] width 19 height 27
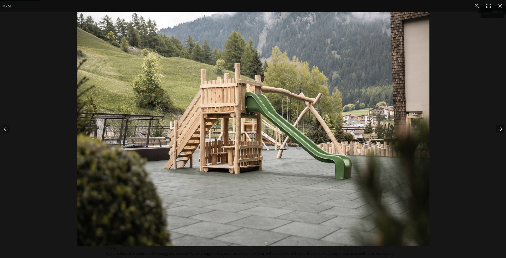
click at [499, 130] on button "button" at bounding box center [497, 129] width 19 height 27
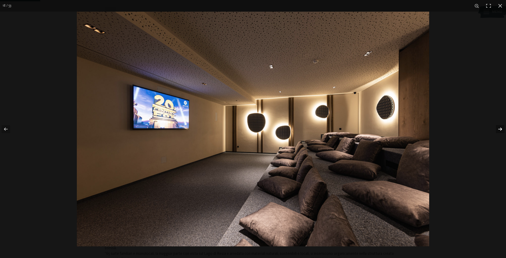
click at [499, 130] on button "button" at bounding box center [497, 129] width 19 height 27
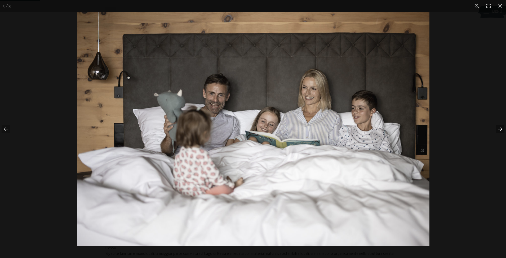
click at [499, 130] on button "button" at bounding box center [497, 129] width 19 height 27
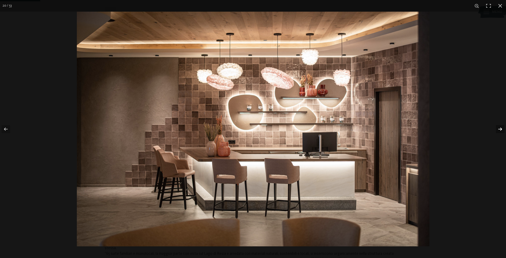
click at [499, 130] on button "button" at bounding box center [497, 129] width 19 height 27
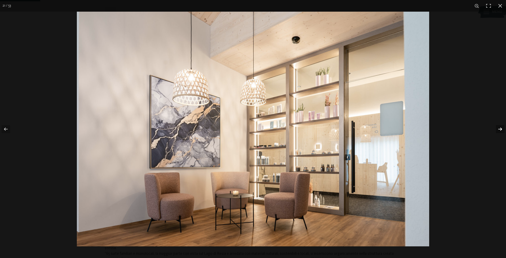
click at [499, 130] on button "button" at bounding box center [497, 129] width 19 height 27
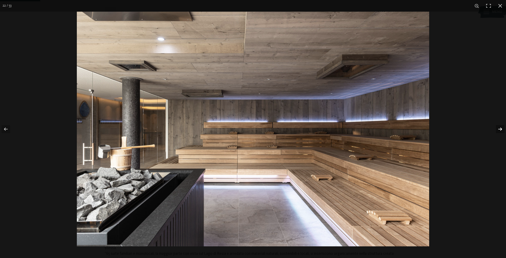
click at [499, 130] on button "button" at bounding box center [497, 129] width 19 height 27
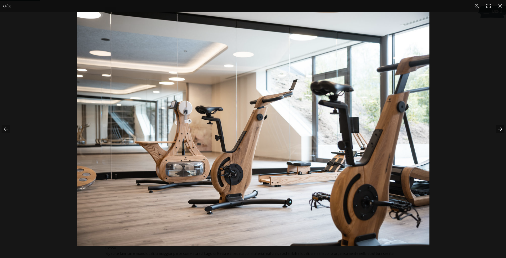
click at [499, 130] on button "button" at bounding box center [497, 129] width 19 height 27
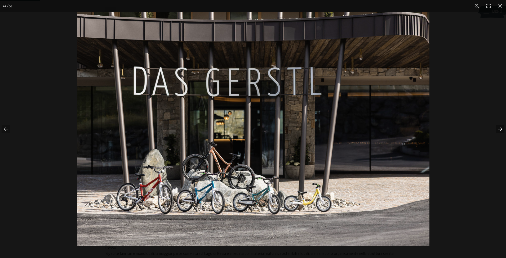
click at [499, 130] on button "button" at bounding box center [497, 129] width 19 height 27
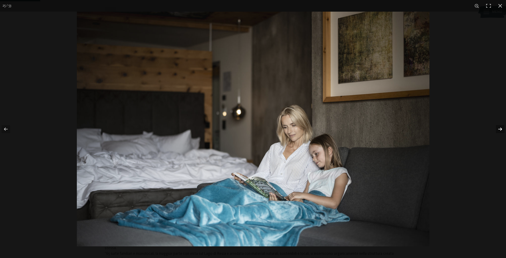
click at [499, 130] on button "button" at bounding box center [497, 129] width 19 height 27
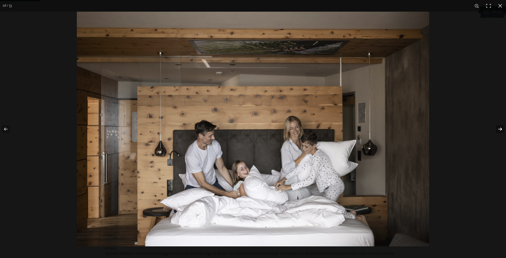
click at [499, 130] on button "button" at bounding box center [497, 129] width 19 height 27
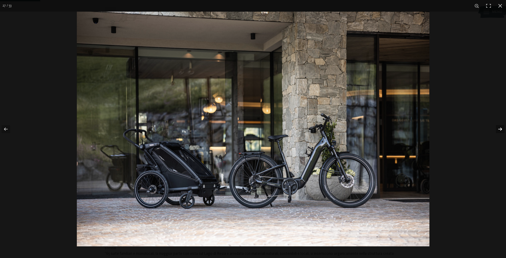
click at [499, 130] on button "button" at bounding box center [497, 129] width 19 height 27
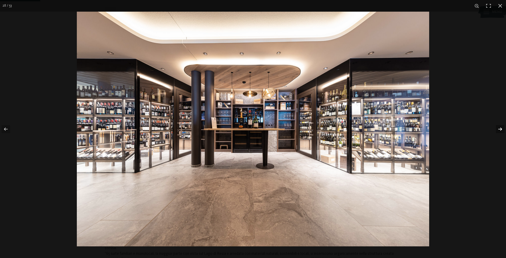
click at [499, 130] on button "button" at bounding box center [497, 129] width 19 height 27
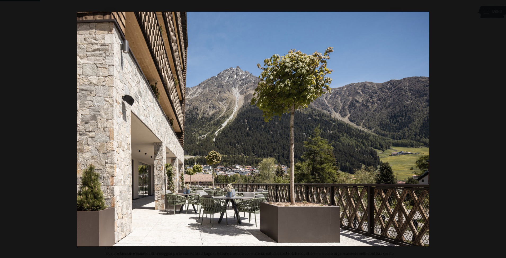
click at [499, 130] on button "button" at bounding box center [497, 129] width 19 height 27
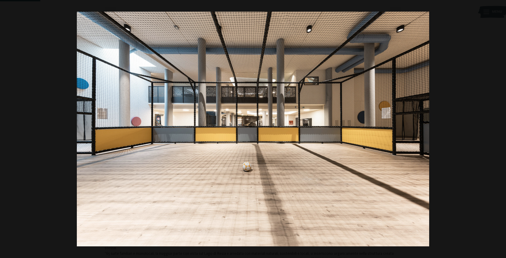
click at [499, 130] on button "button" at bounding box center [497, 129] width 19 height 27
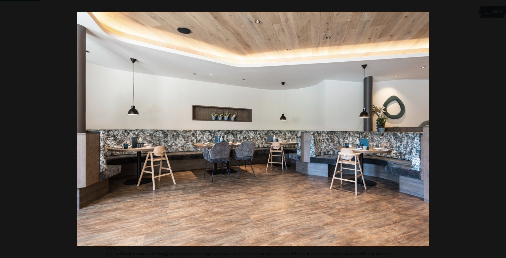
click at [499, 130] on button "button" at bounding box center [497, 129] width 19 height 27
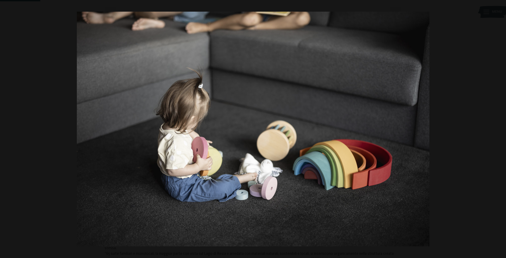
click at [499, 130] on button "button" at bounding box center [497, 129] width 19 height 27
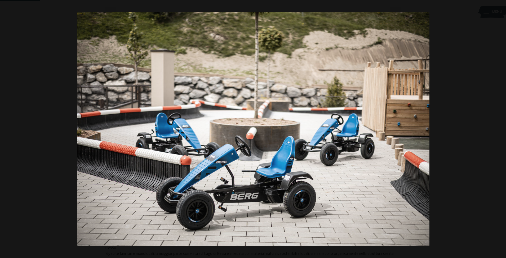
click at [499, 130] on button "button" at bounding box center [497, 129] width 19 height 27
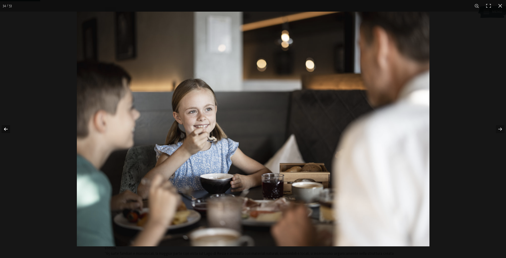
click at [7, 129] on button "button" at bounding box center [9, 129] width 19 height 27
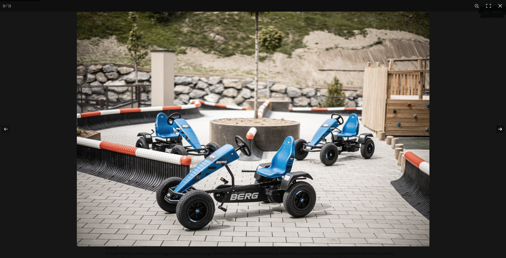
click at [500, 131] on button "button" at bounding box center [497, 129] width 19 height 27
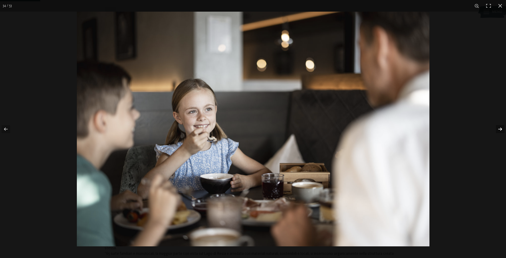
click at [500, 131] on button "button" at bounding box center [497, 129] width 19 height 27
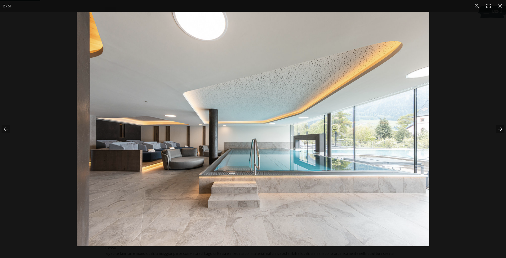
click at [500, 131] on button "button" at bounding box center [497, 129] width 19 height 27
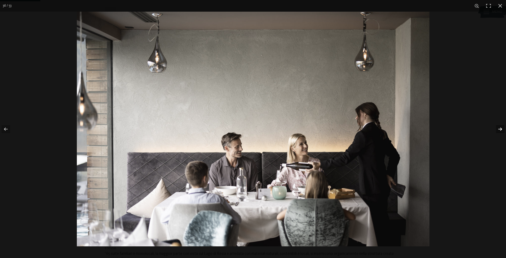
click at [500, 131] on button "button" at bounding box center [497, 129] width 19 height 27
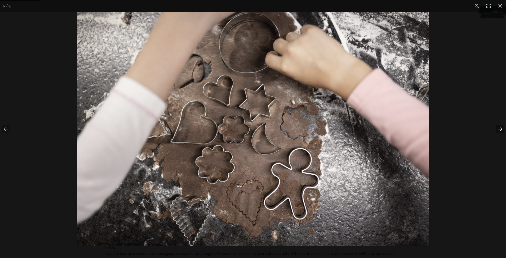
click at [500, 131] on button "button" at bounding box center [497, 129] width 19 height 27
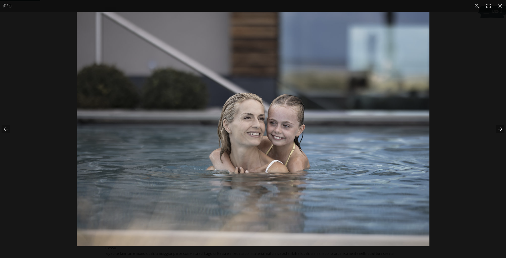
click at [500, 131] on button "button" at bounding box center [497, 129] width 19 height 27
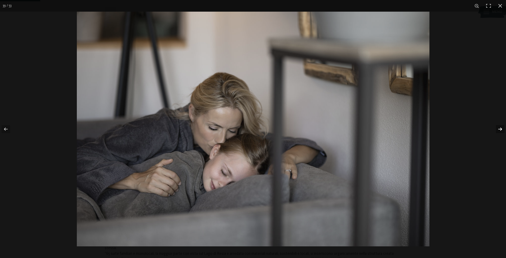
click at [500, 131] on button "button" at bounding box center [497, 129] width 19 height 27
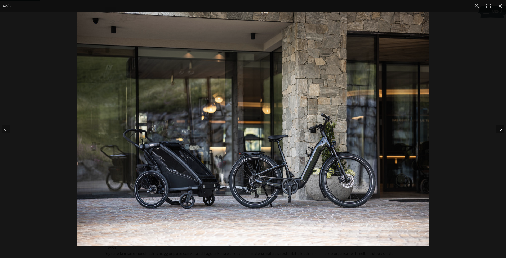
click at [500, 131] on button "button" at bounding box center [497, 129] width 19 height 27
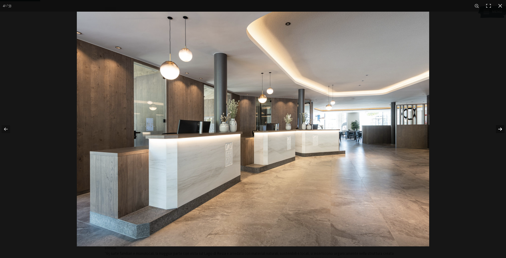
click at [500, 131] on button "button" at bounding box center [497, 129] width 19 height 27
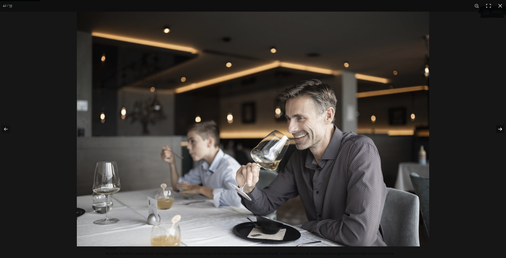
click at [500, 131] on button "button" at bounding box center [497, 129] width 19 height 27
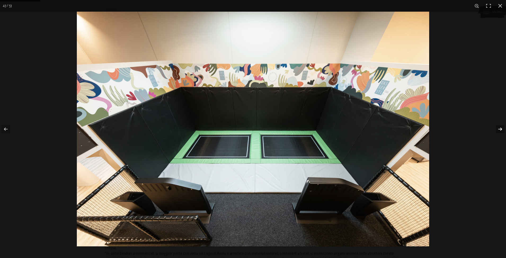
click at [500, 131] on button "button" at bounding box center [497, 129] width 19 height 27
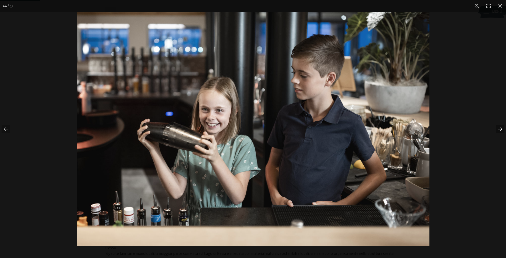
click at [500, 131] on button "button" at bounding box center [497, 129] width 19 height 27
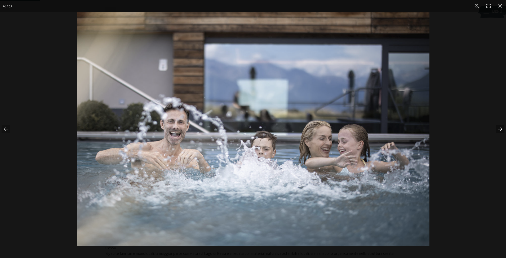
click at [500, 131] on button "button" at bounding box center [497, 129] width 19 height 27
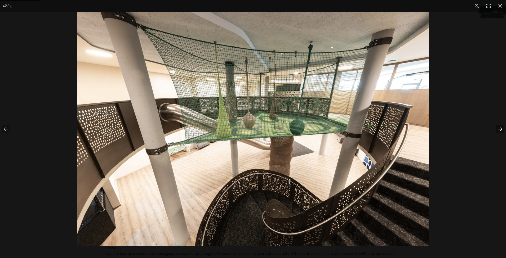
click at [500, 131] on button "button" at bounding box center [497, 129] width 19 height 27
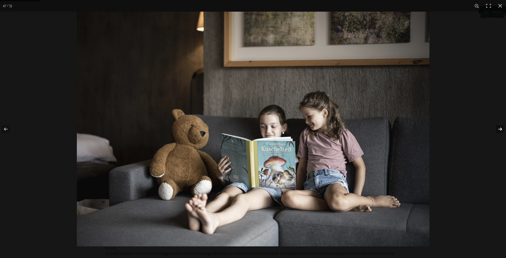
click at [500, 131] on button "button" at bounding box center [497, 129] width 19 height 27
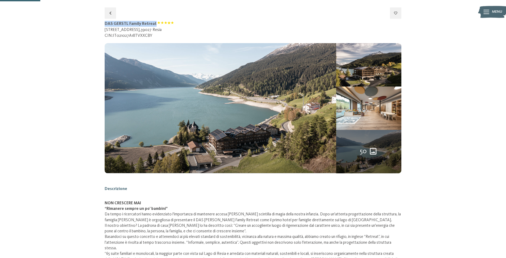
click at [0, 0] on button "button" at bounding box center [0, 0] width 0 height 0
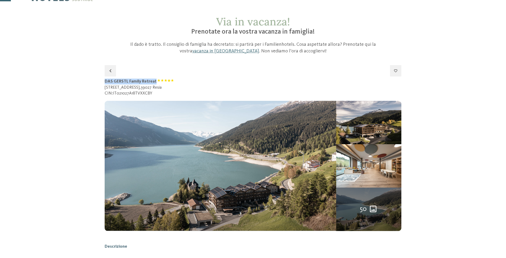
scroll to position [0, 0]
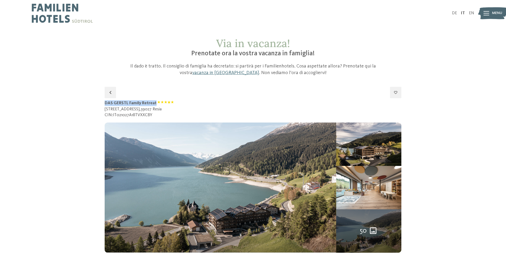
click at [65, 8] on img at bounding box center [62, 13] width 61 height 27
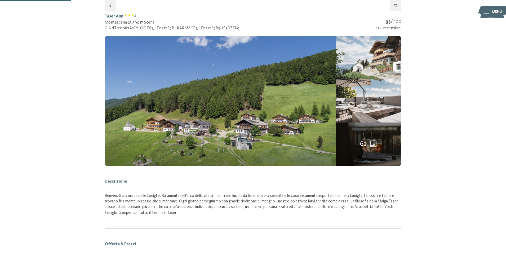
click at [360, 64] on img at bounding box center [368, 57] width 65 height 43
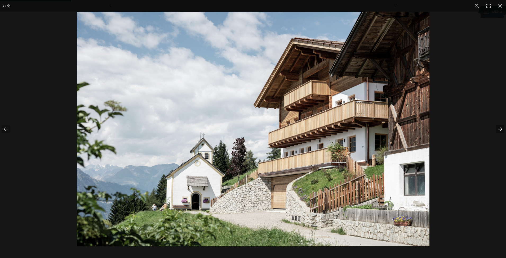
click at [500, 130] on button "button" at bounding box center [497, 129] width 19 height 27
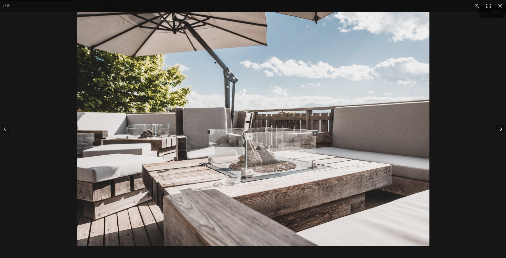
click at [500, 130] on button "button" at bounding box center [497, 129] width 19 height 27
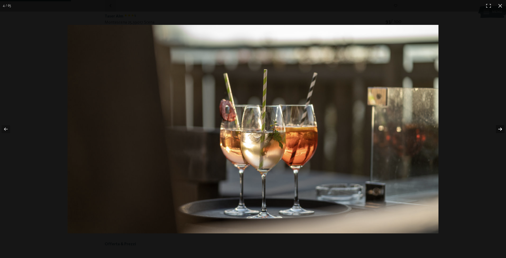
click at [500, 130] on button "button" at bounding box center [497, 129] width 19 height 27
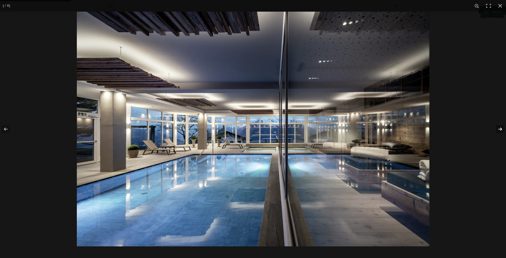
click at [500, 130] on button "button" at bounding box center [497, 129] width 19 height 27
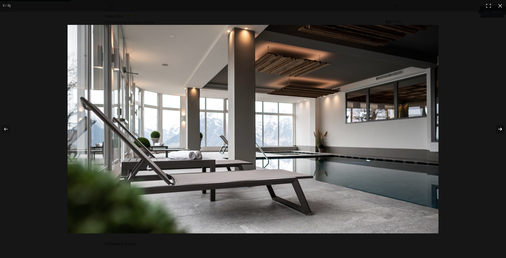
click at [500, 130] on button "button" at bounding box center [497, 129] width 19 height 27
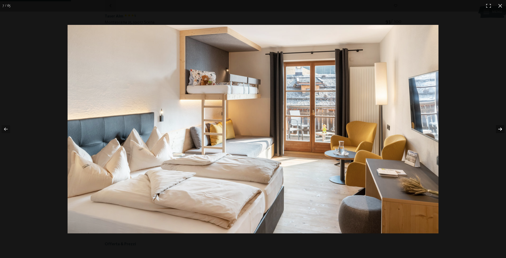
click at [500, 130] on button "button" at bounding box center [497, 129] width 19 height 27
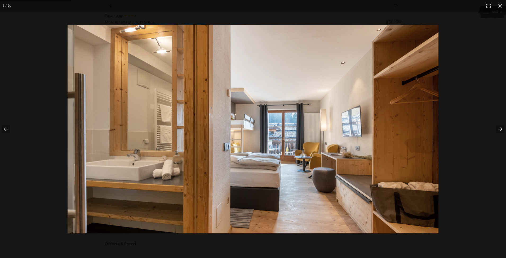
click at [500, 130] on button "button" at bounding box center [497, 129] width 19 height 27
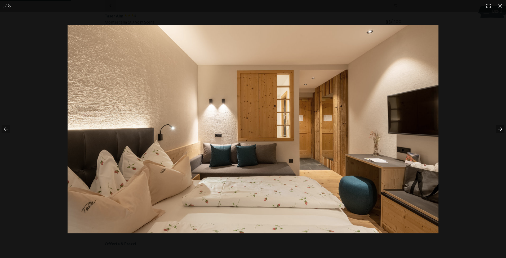
click at [500, 130] on button "button" at bounding box center [497, 129] width 19 height 27
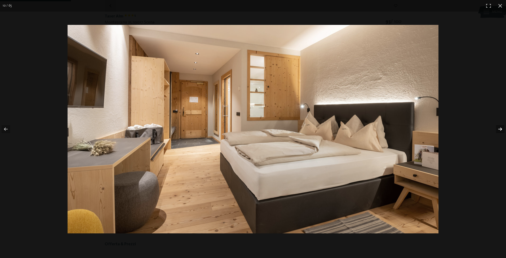
click at [500, 130] on button "button" at bounding box center [497, 129] width 19 height 27
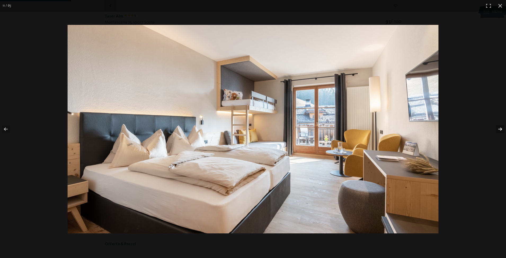
click at [500, 130] on button "button" at bounding box center [497, 129] width 19 height 27
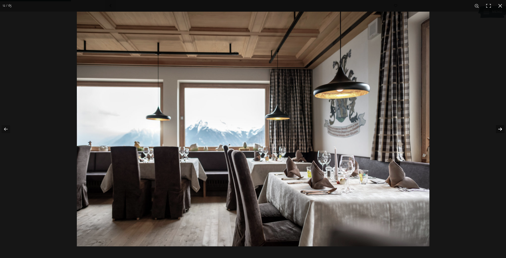
click at [500, 130] on button "button" at bounding box center [497, 129] width 19 height 27
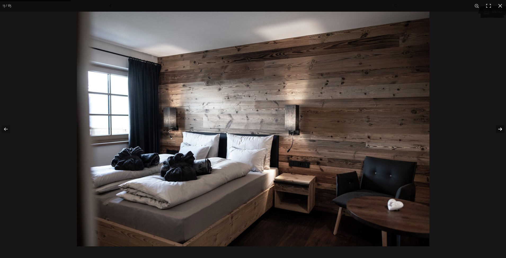
click at [500, 130] on button "button" at bounding box center [497, 129] width 19 height 27
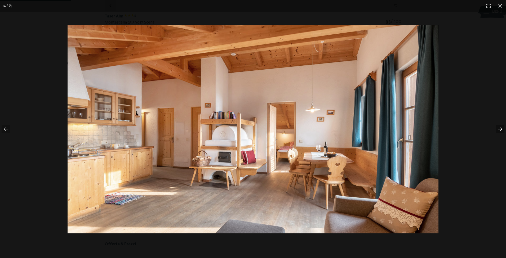
click at [500, 130] on button "button" at bounding box center [497, 129] width 19 height 27
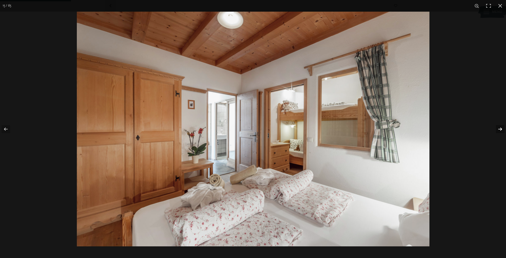
click at [500, 130] on button "button" at bounding box center [497, 129] width 19 height 27
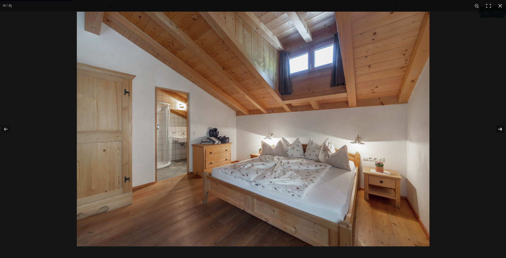
click at [500, 130] on button "button" at bounding box center [497, 129] width 19 height 27
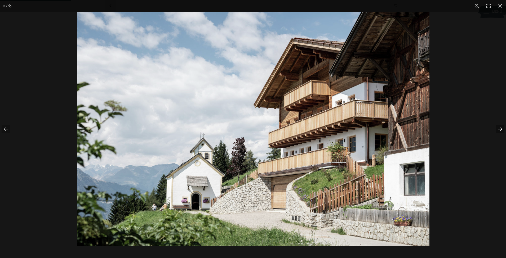
click at [500, 130] on button "button" at bounding box center [497, 129] width 19 height 27
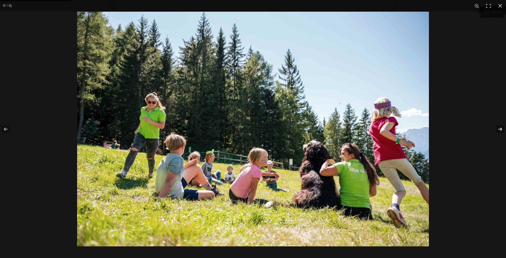
click at [500, 130] on button "button" at bounding box center [497, 129] width 19 height 27
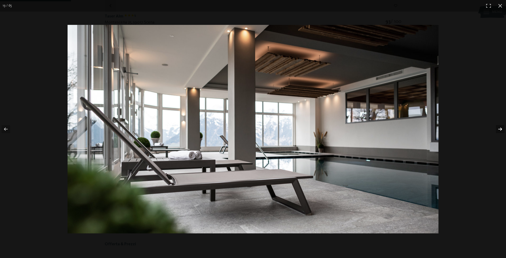
click at [500, 130] on button "button" at bounding box center [497, 129] width 19 height 27
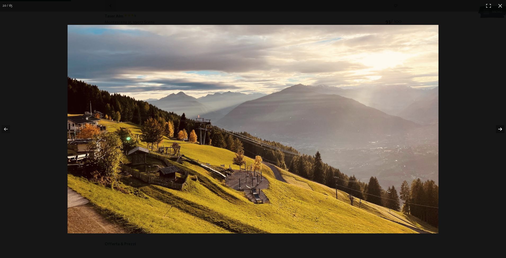
click at [500, 130] on button "button" at bounding box center [497, 129] width 19 height 27
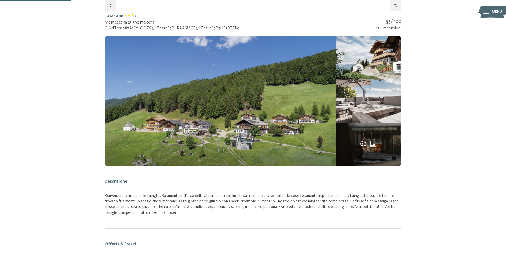
click at [0, 0] on button "button" at bounding box center [0, 0] width 0 height 0
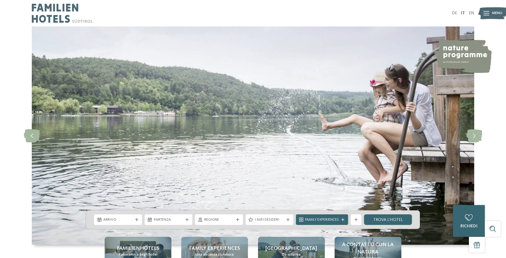
click at [49, 16] on img at bounding box center [62, 13] width 61 height 27
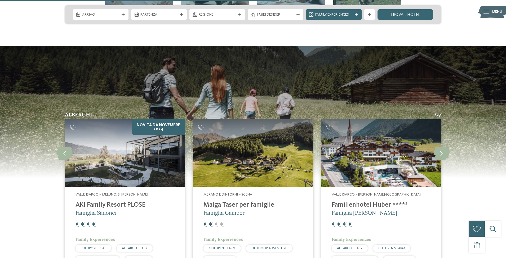
scroll to position [1378, 0]
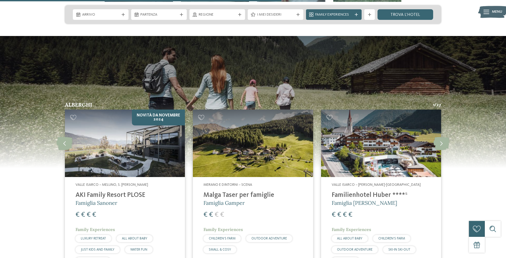
click at [165, 135] on img at bounding box center [125, 144] width 120 height 68
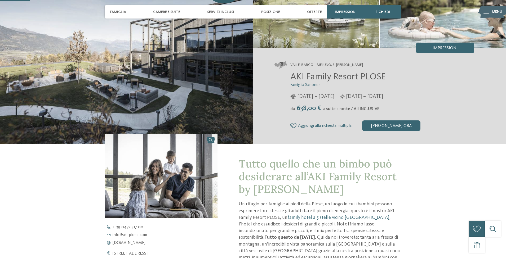
scroll to position [27, 0]
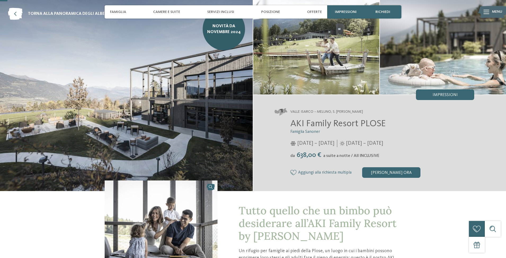
click at [341, 77] on img at bounding box center [316, 47] width 126 height 95
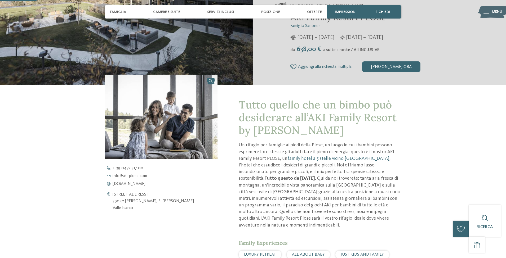
scroll to position [0, 0]
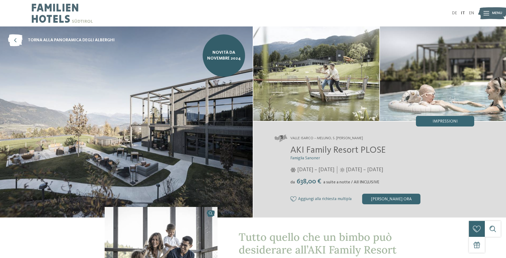
click at [224, 140] on img at bounding box center [126, 122] width 253 height 191
click at [412, 69] on img at bounding box center [443, 74] width 126 height 95
drag, startPoint x: 291, startPoint y: 150, endPoint x: 384, endPoint y: 150, distance: 93.3
click at [384, 150] on span "AKI Family Resort PLOSE" at bounding box center [337, 150] width 95 height 9
copy span "AKI Family Resort PLOSE"
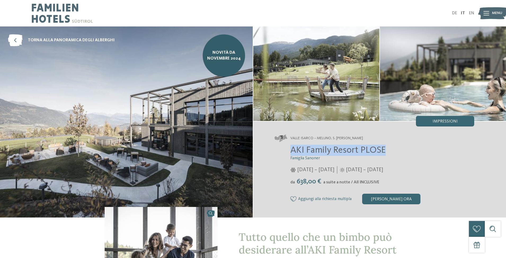
copy span "AKI Family Resort PLOSE"
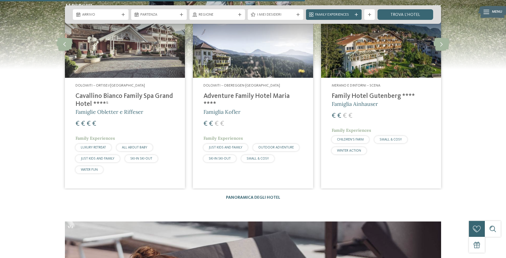
scroll to position [1455, 0]
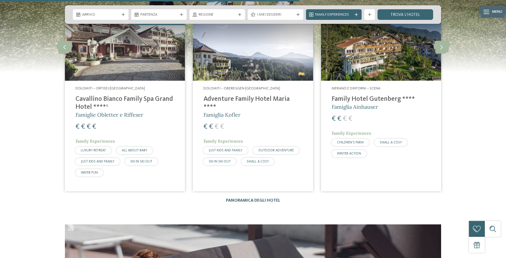
click at [247, 199] on link "Panoramica degli hotel" at bounding box center [253, 201] width 54 height 4
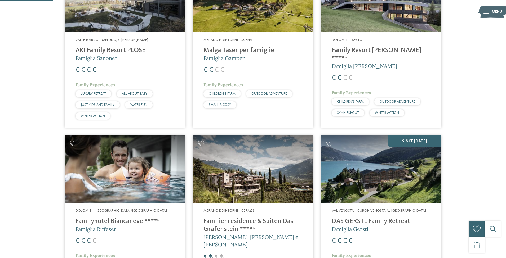
scroll to position [239, 0]
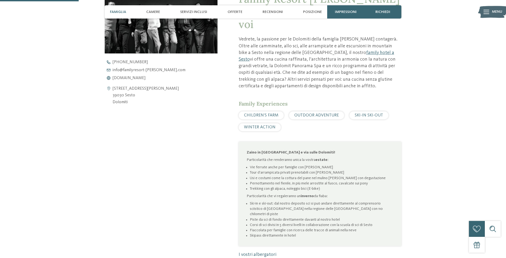
scroll to position [398, 0]
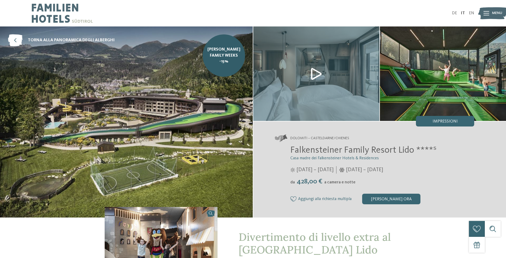
click at [487, 14] on icon at bounding box center [487, 13] width 6 height 4
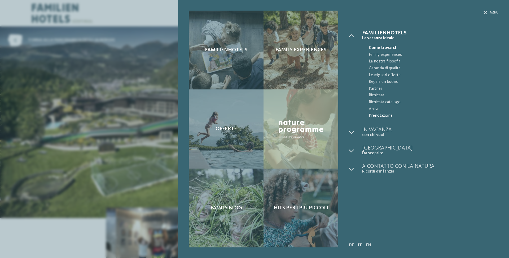
click at [386, 114] on span "Prenotazione" at bounding box center [434, 116] width 130 height 7
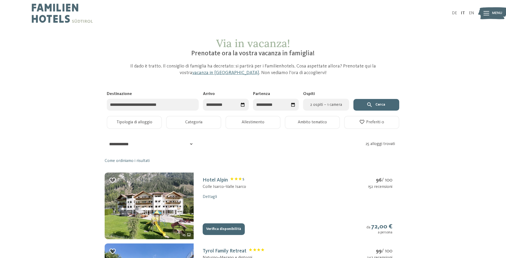
click at [243, 106] on icon "Seleziona data" at bounding box center [242, 104] width 5 height 5
click at [267, 120] on span "Mese successivo" at bounding box center [268, 118] width 5 height 5
click at [257, 138] on div "6" at bounding box center [257, 138] width 9 height 10
type input "**********"
click at [289, 147] on div "14" at bounding box center [289, 148] width 11 height 10
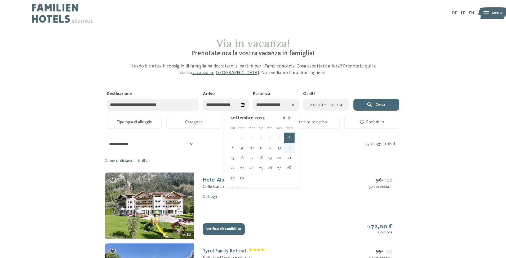
type input "**********"
click at [337, 103] on span "2 ospiti – 1 camera" at bounding box center [325, 105] width 39 height 6
select select "*"
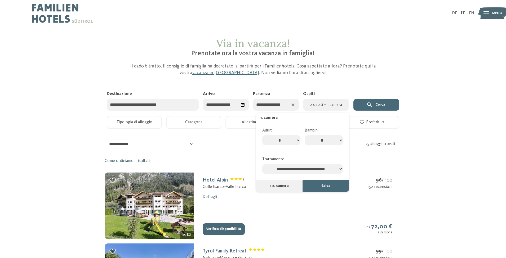
click at [341, 140] on select "* * * * * * * *" at bounding box center [324, 140] width 38 height 10
select select "*"
click at [305, 135] on select "* * * * * * * *" at bounding box center [324, 140] width 38 height 10
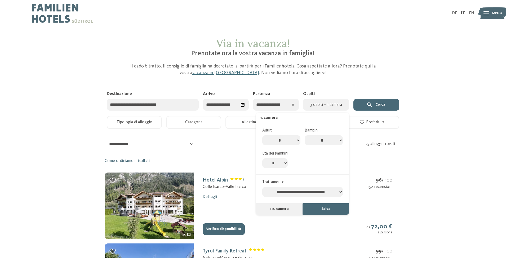
click at [283, 162] on select "* * * * * * * * * * ** ** ** ** ** ** ** **" at bounding box center [274, 163] width 25 height 10
select select "*"
click at [262, 158] on select "* * * * * * * * * * ** ** ** ** ** ** ** **" at bounding box center [274, 163] width 25 height 10
click at [327, 210] on button "Salva" at bounding box center [326, 210] width 47 height 12
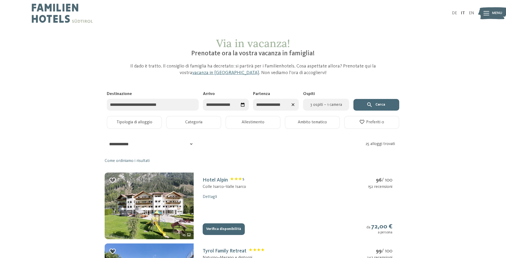
click at [383, 107] on button "Cerca" at bounding box center [377, 105] width 46 height 12
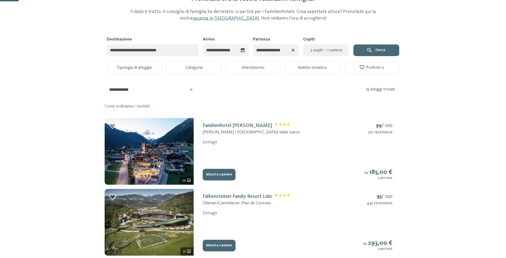
scroll to position [133, 0]
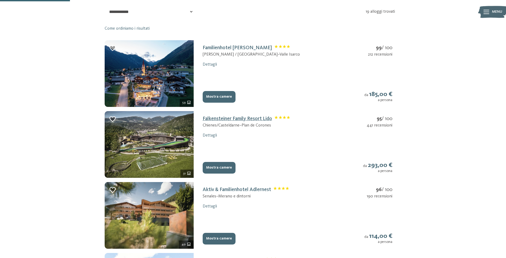
click at [247, 120] on link "Falkensteiner Family Resort Lido" at bounding box center [247, 118] width 88 height 5
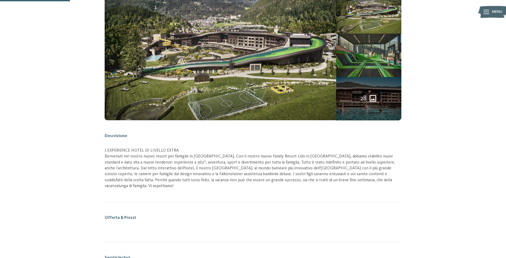
scroll to position [87, 0]
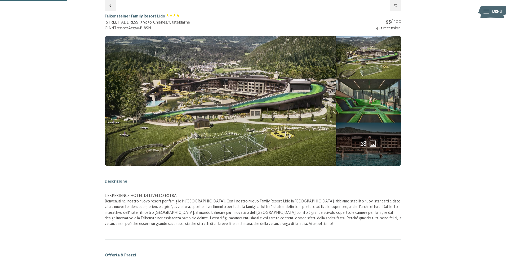
select select "*"
select select "**********"
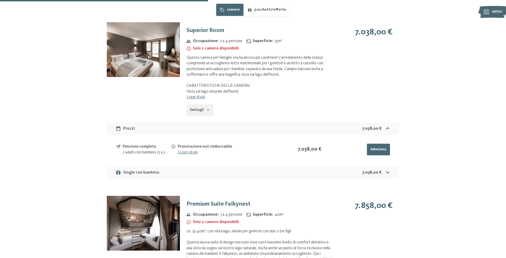
scroll to position [299, 0]
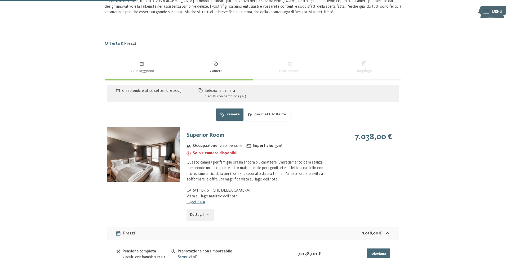
click at [162, 157] on img at bounding box center [143, 154] width 73 height 55
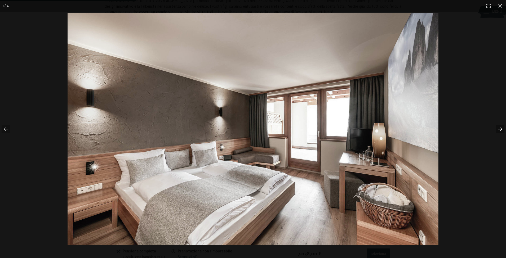
click at [501, 127] on button "button" at bounding box center [497, 129] width 19 height 27
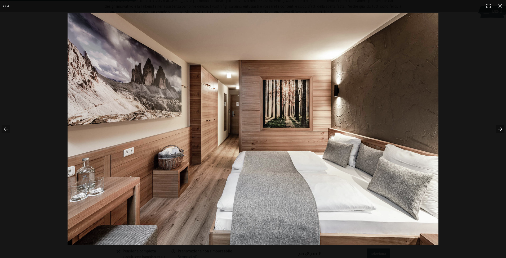
click at [501, 127] on button "button" at bounding box center [497, 129] width 19 height 27
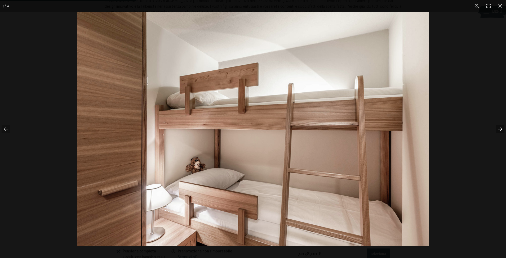
click at [501, 127] on button "button" at bounding box center [497, 129] width 19 height 27
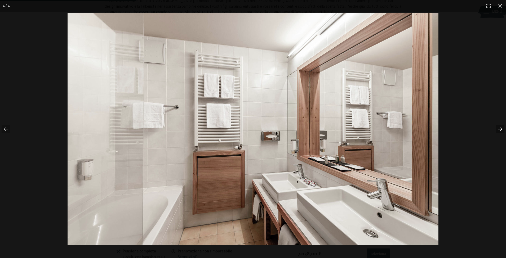
click at [501, 127] on button "button" at bounding box center [497, 129] width 19 height 27
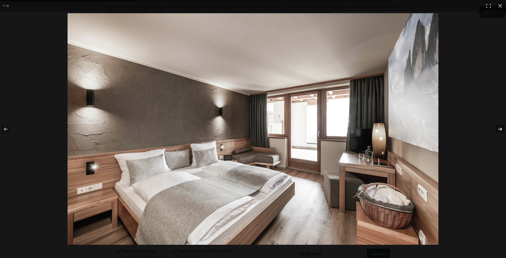
click at [501, 127] on button "button" at bounding box center [497, 129] width 19 height 27
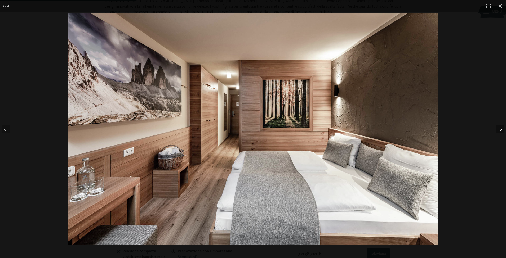
click at [501, 127] on button "button" at bounding box center [497, 129] width 19 height 27
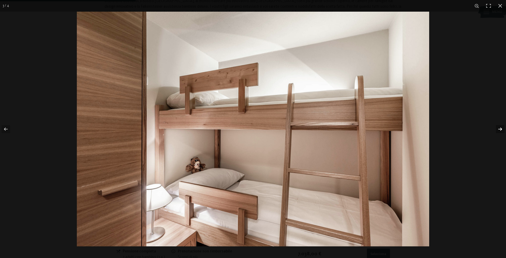
click at [501, 127] on button "button" at bounding box center [497, 129] width 19 height 27
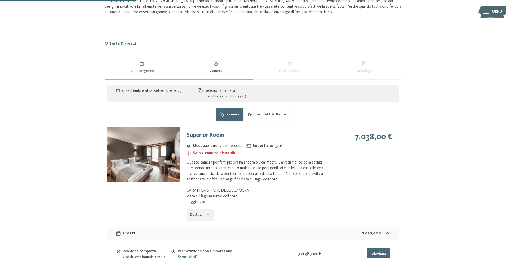
click at [0, 0] on button "button" at bounding box center [0, 0] width 0 height 0
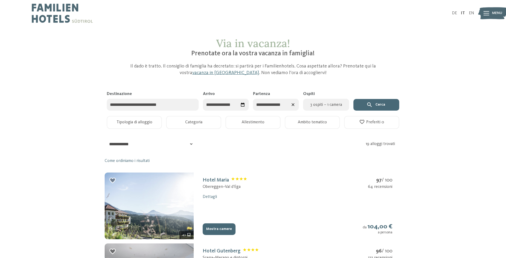
click at [72, 14] on img at bounding box center [62, 13] width 61 height 27
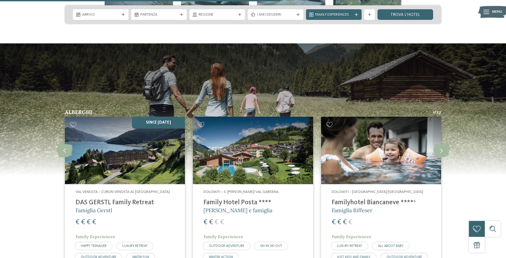
scroll to position [1484, 0]
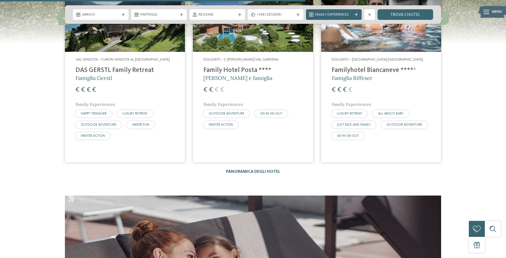
click at [230, 170] on link "Panoramica degli hotel" at bounding box center [253, 172] width 54 height 4
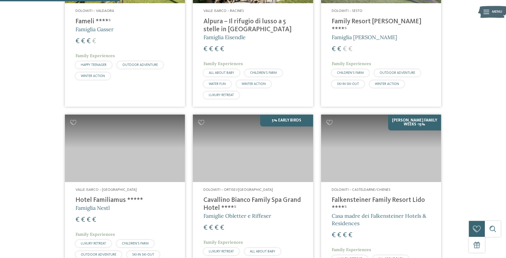
scroll to position [424, 0]
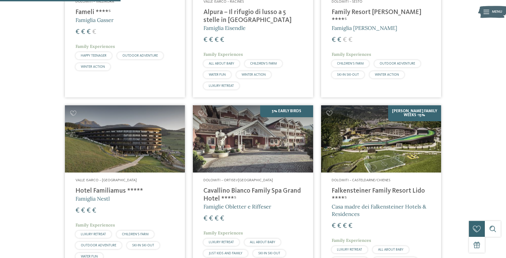
click at [108, 187] on h4 "Hotel Familiamus *****" at bounding box center [125, 191] width 99 height 8
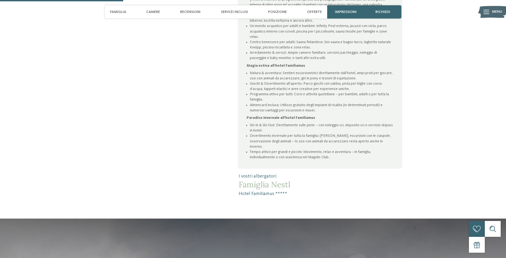
scroll to position [477, 0]
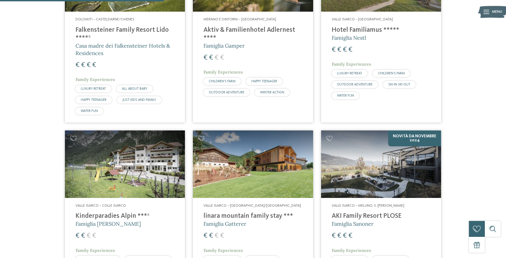
scroll to position [583, 0]
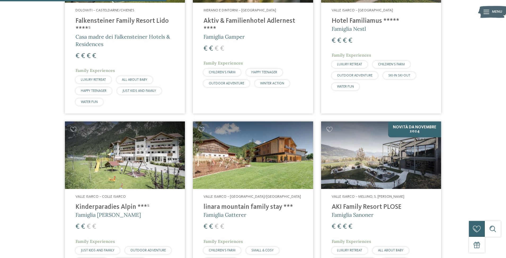
click at [229, 140] on img at bounding box center [253, 156] width 120 height 68
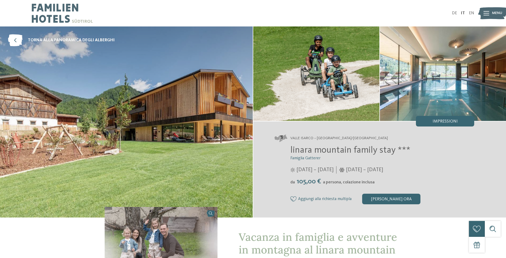
click at [204, 102] on img at bounding box center [126, 122] width 253 height 191
click at [343, 98] on img at bounding box center [316, 74] width 126 height 95
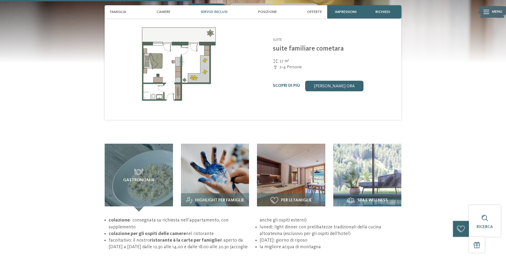
scroll to position [769, 0]
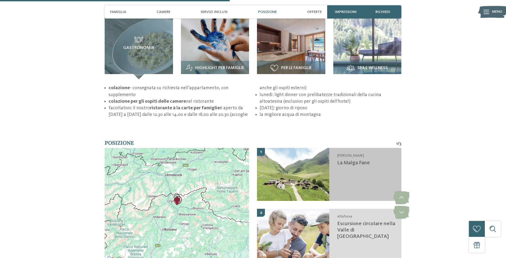
click at [296, 159] on img at bounding box center [293, 174] width 72 height 53
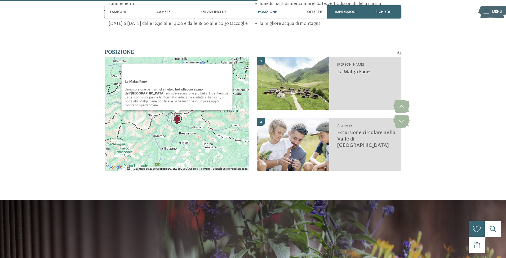
scroll to position [861, 0]
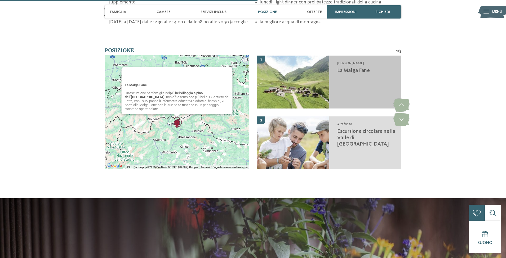
click at [309, 58] on img at bounding box center [293, 82] width 72 height 53
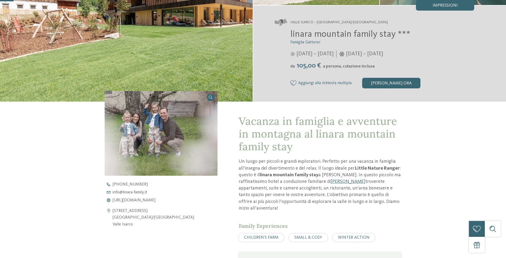
scroll to position [13, 0]
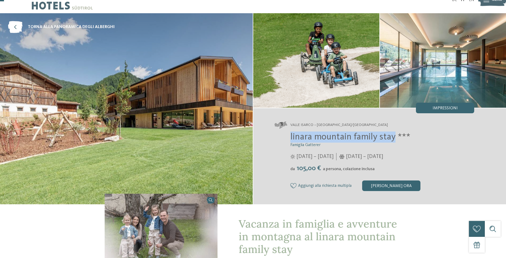
drag, startPoint x: 291, startPoint y: 137, endPoint x: 393, endPoint y: 138, distance: 102.3
click at [394, 138] on span "linara mountain family stay ***" at bounding box center [350, 137] width 120 height 9
copy span "linara mountain family stay"
click at [246, 116] on img at bounding box center [126, 108] width 253 height 191
click at [413, 84] on img at bounding box center [443, 60] width 126 height 95
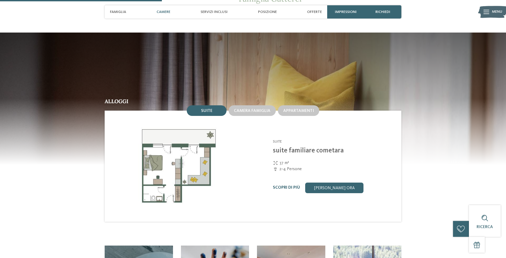
scroll to position [543, 0]
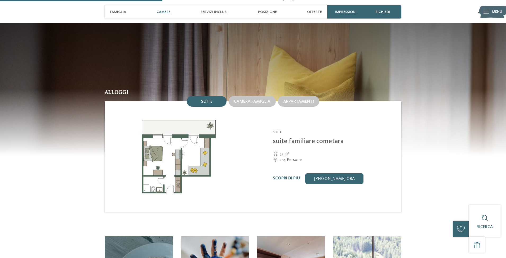
click at [210, 100] on span "Suite" at bounding box center [206, 102] width 11 height 4
click at [333, 174] on link "[PERSON_NAME] ora" at bounding box center [334, 179] width 58 height 11
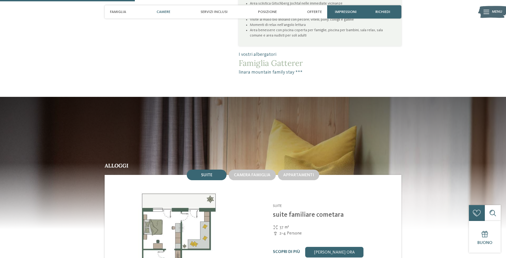
scroll to position [532, 0]
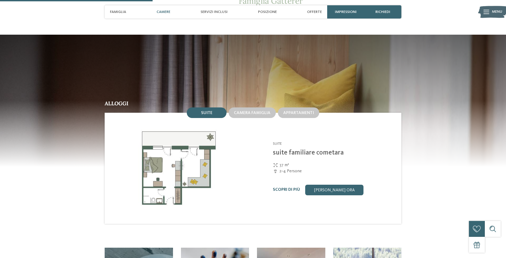
click at [202, 111] on span "Suite" at bounding box center [206, 113] width 11 height 4
click at [295, 111] on span "Appartamenti" at bounding box center [298, 113] width 31 height 4
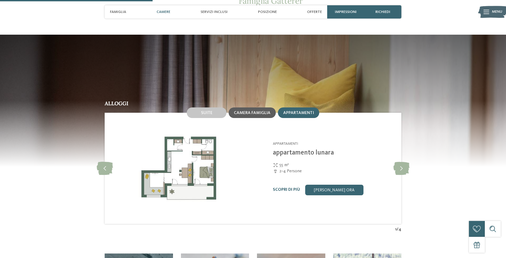
click at [263, 111] on span "Camera famiglia" at bounding box center [252, 113] width 37 height 4
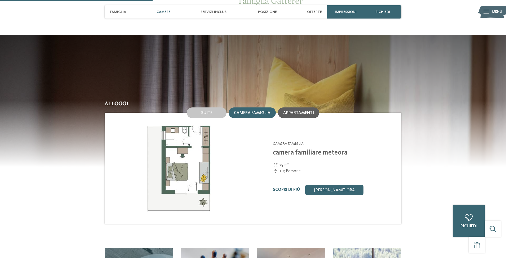
click at [302, 111] on span "Appartamenti" at bounding box center [298, 113] width 31 height 4
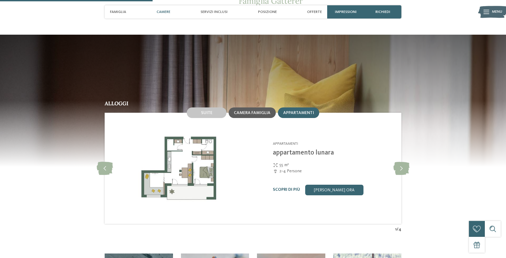
click at [251, 111] on span "Camera famiglia" at bounding box center [252, 113] width 37 height 4
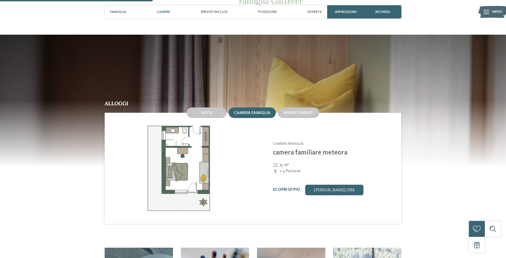
click at [251, 111] on span "Camera famiglia" at bounding box center [252, 113] width 37 height 4
click at [489, 11] on icon at bounding box center [487, 12] width 6 height 4
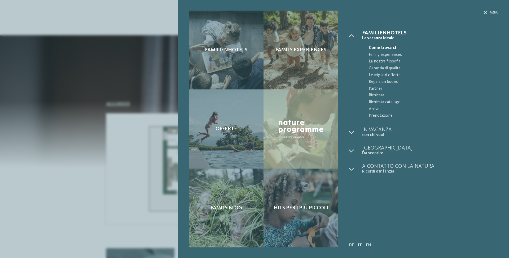
click at [489, 11] on div "Menu" at bounding box center [490, 13] width 15 height 5
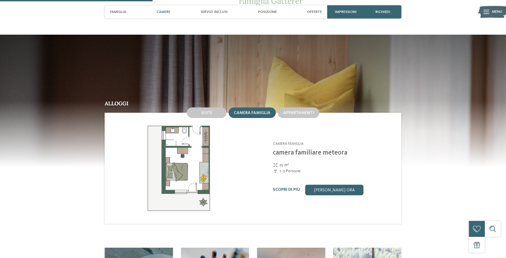
click at [87, 34] on img at bounding box center [253, 100] width 506 height 133
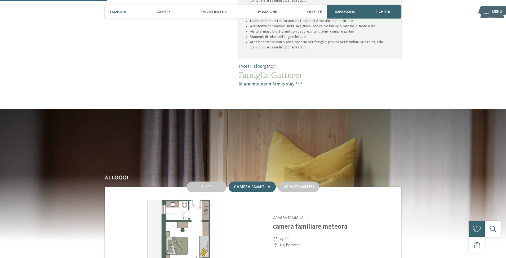
scroll to position [346, 0]
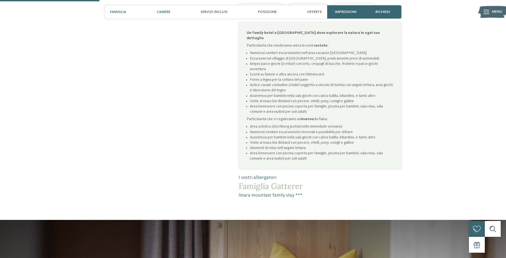
click at [167, 12] on span "Camere" at bounding box center [164, 12] width 14 height 5
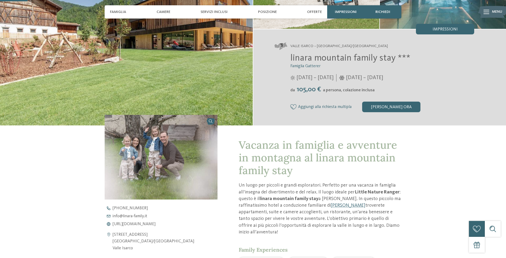
scroll to position [0, 0]
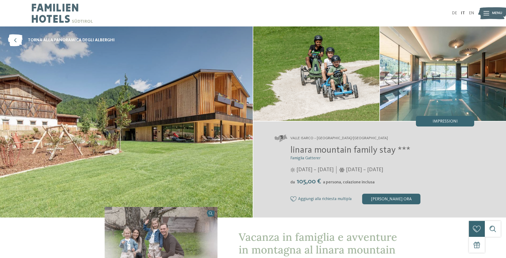
click at [50, 4] on img at bounding box center [62, 13] width 61 height 27
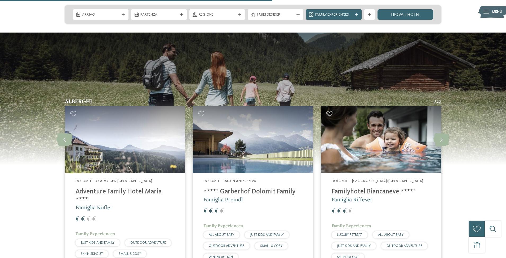
scroll to position [1431, 0]
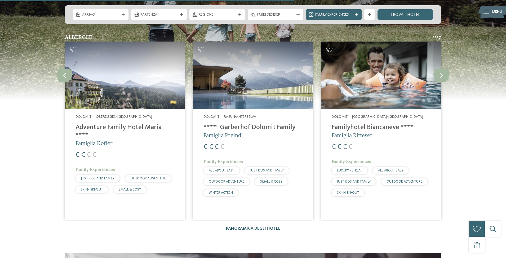
click at [256, 227] on link "Panoramica degli hotel" at bounding box center [253, 229] width 54 height 4
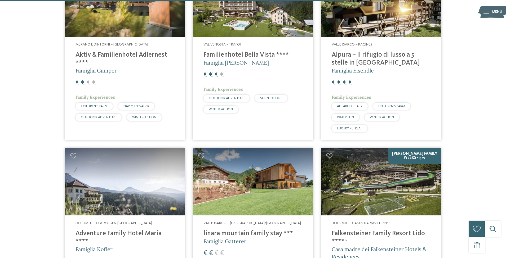
scroll to position [1246, 0]
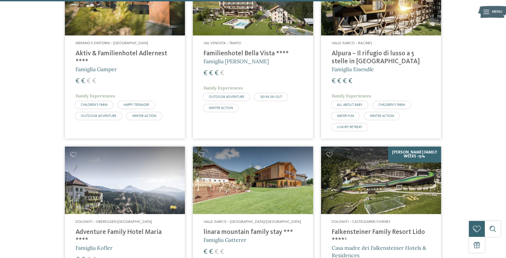
click at [254, 229] on h4 "linara mountain family stay ***" at bounding box center [253, 233] width 99 height 8
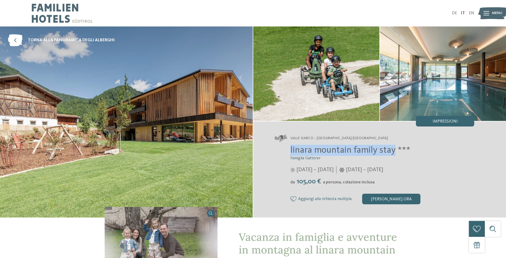
drag, startPoint x: 0, startPoint y: 0, endPoint x: 394, endPoint y: 150, distance: 421.1
click at [394, 150] on span "linara mountain family stay ***" at bounding box center [350, 150] width 120 height 9
